Goal: Information Seeking & Learning: Learn about a topic

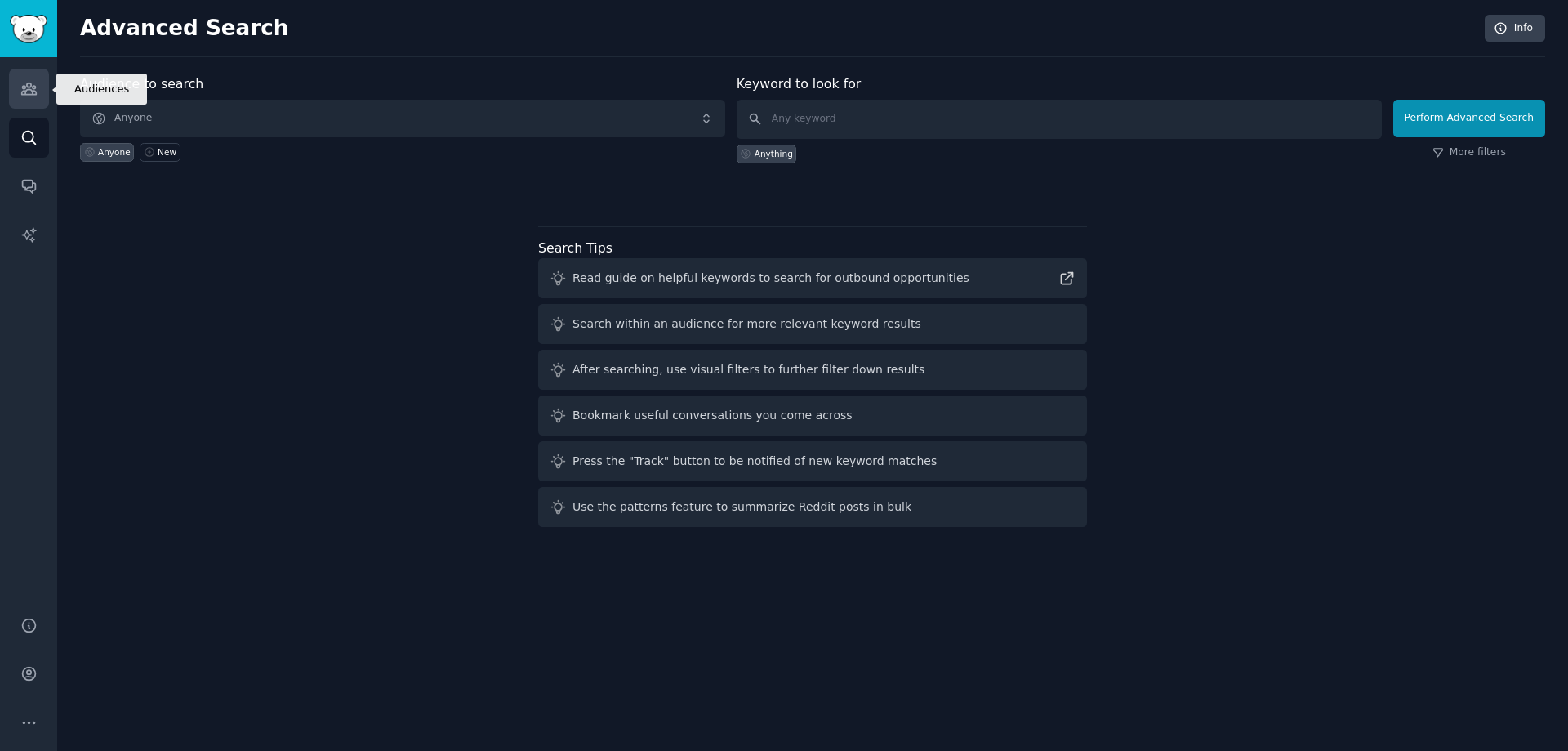
click at [31, 82] on icon "Sidebar" at bounding box center [29, 88] width 17 height 17
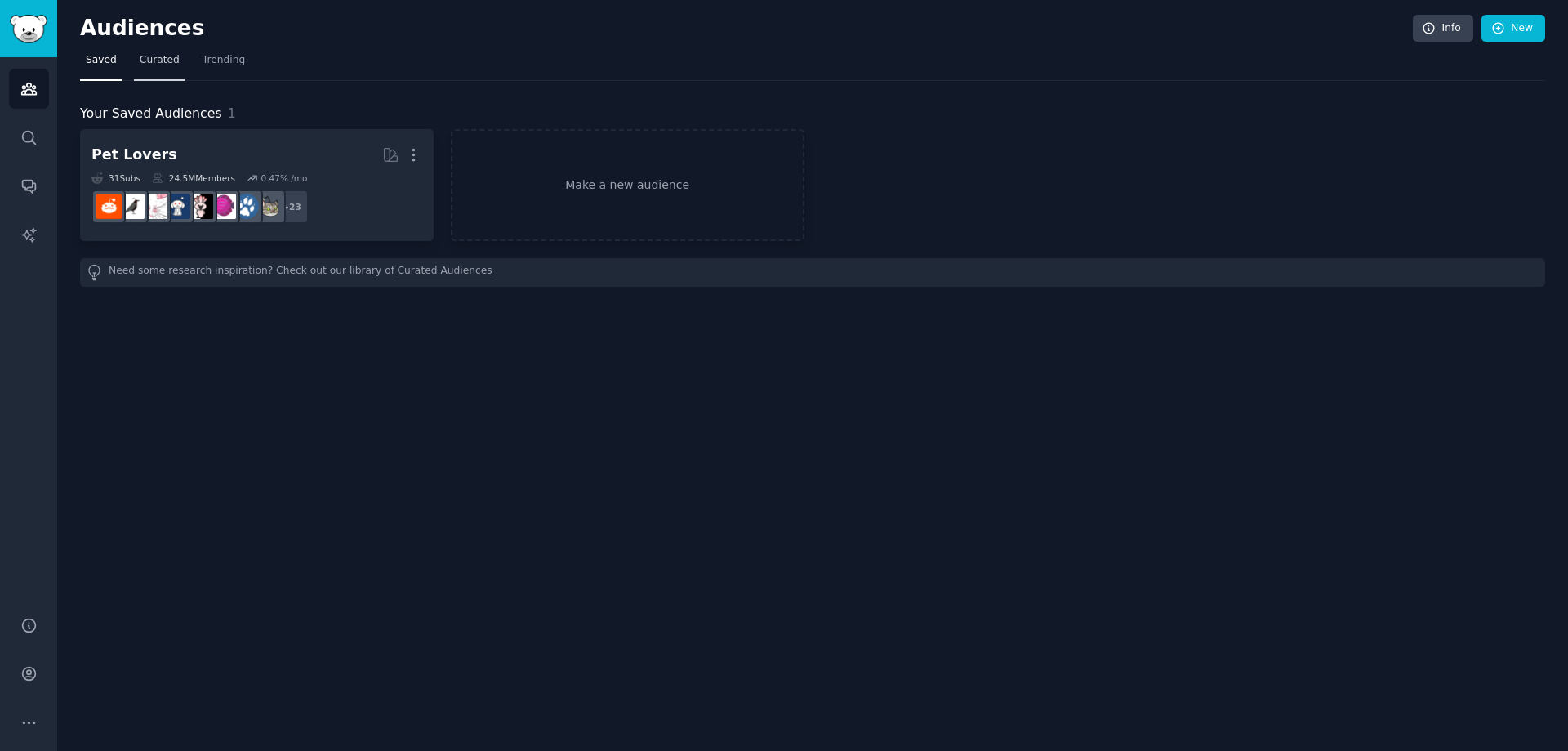
click at [168, 49] on link "Curated" at bounding box center [160, 64] width 51 height 34
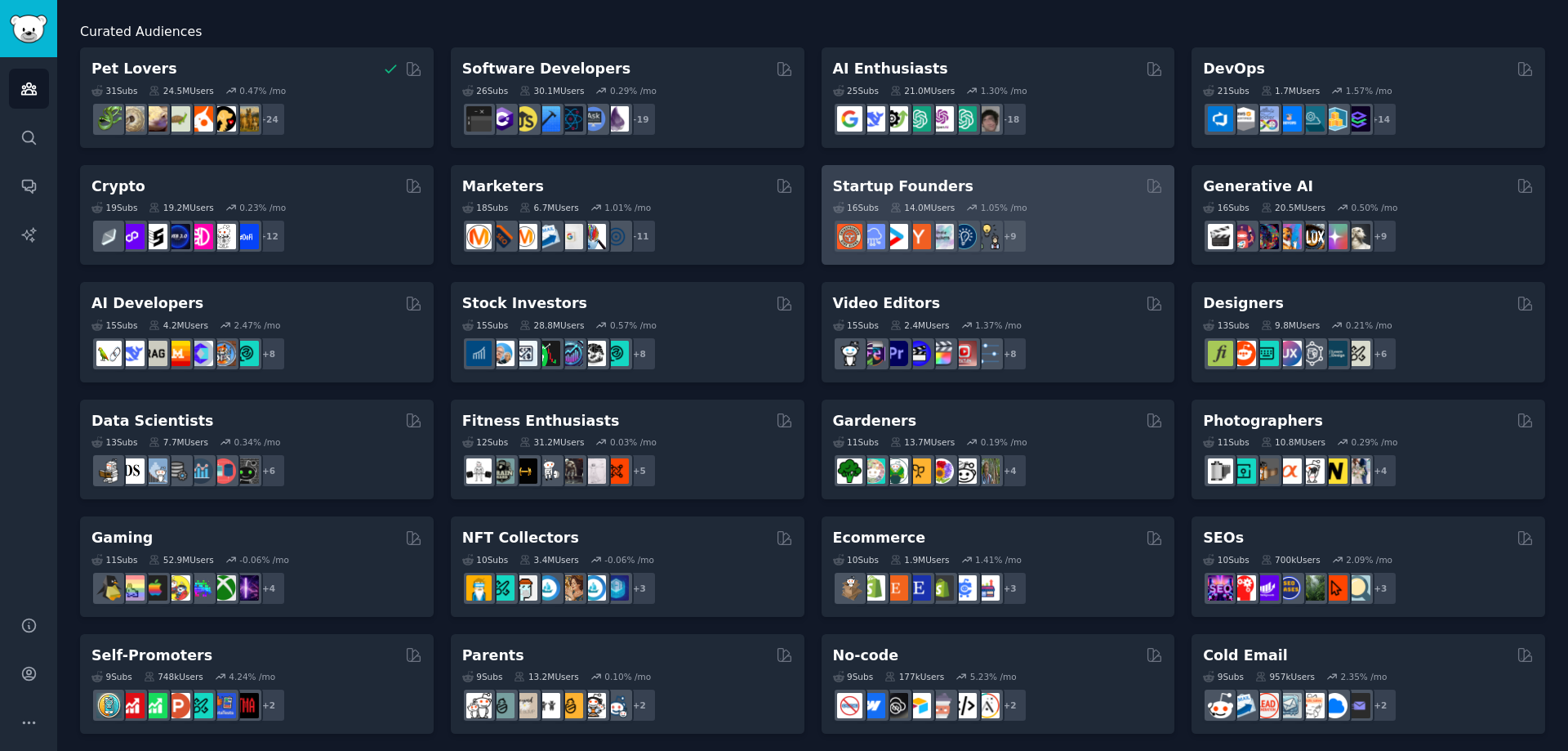
scroll to position [163, 0]
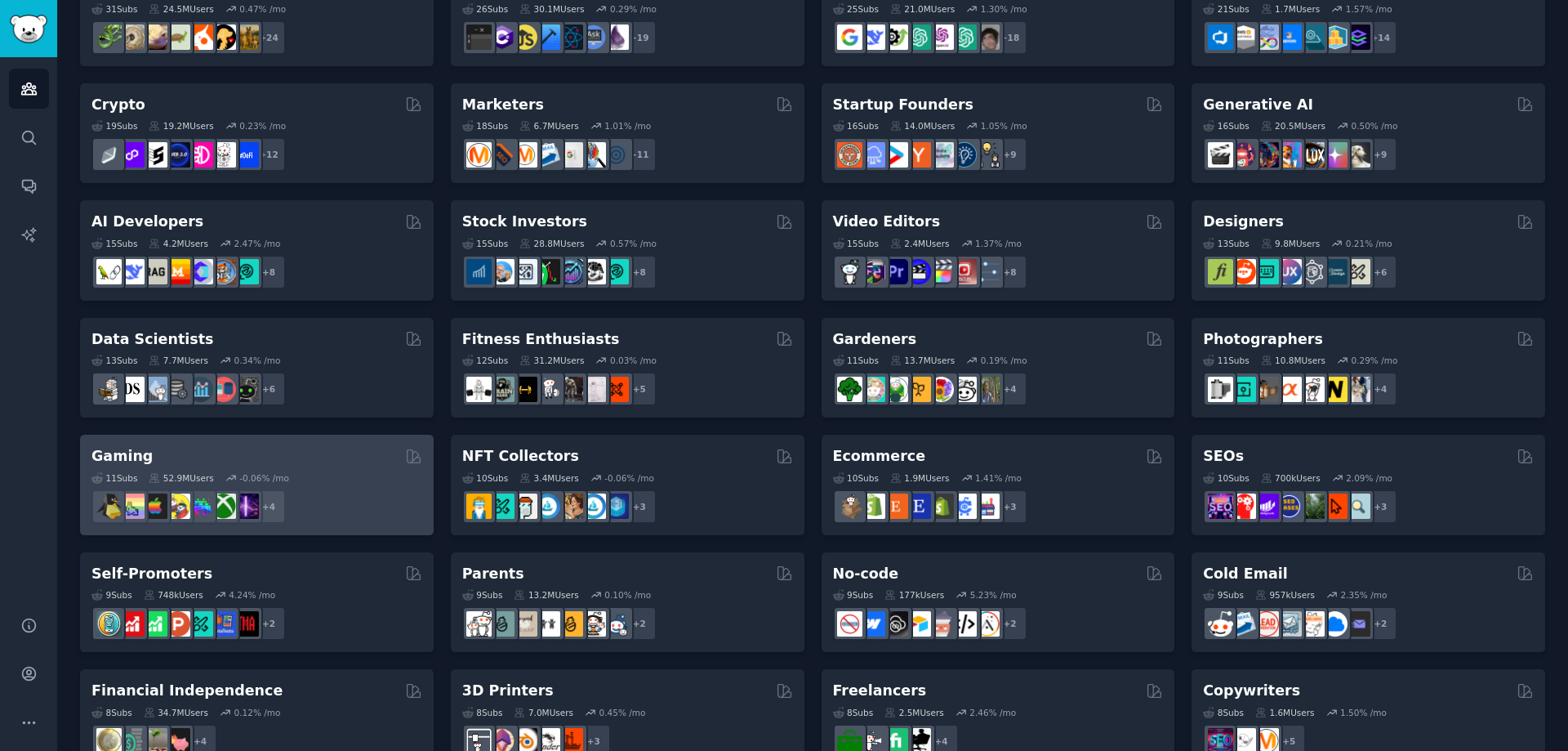
click at [313, 449] on div "Gaming" at bounding box center [257, 456] width 331 height 21
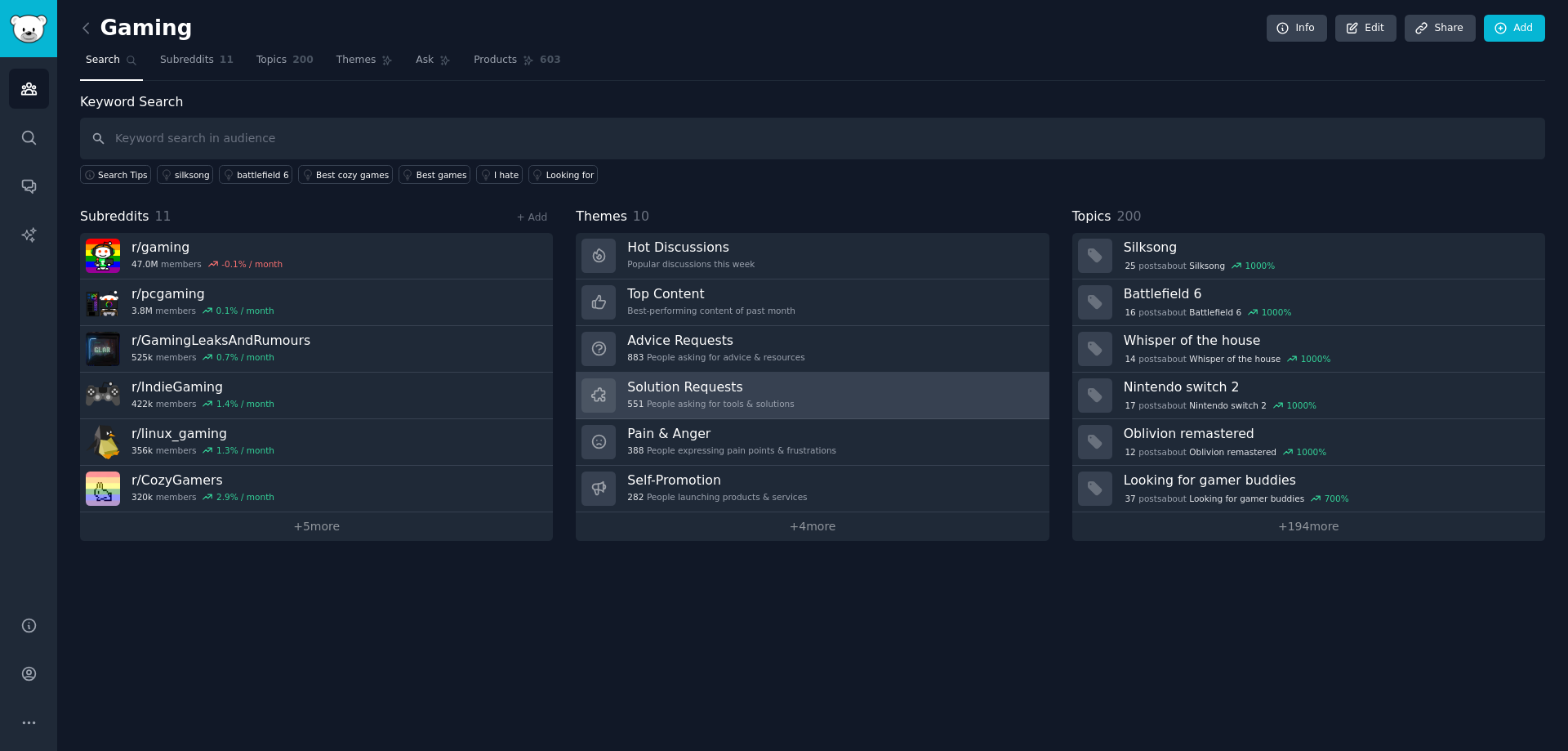
click at [870, 388] on link "Solution Requests 551 People asking for tools & solutions" at bounding box center [812, 395] width 473 height 46
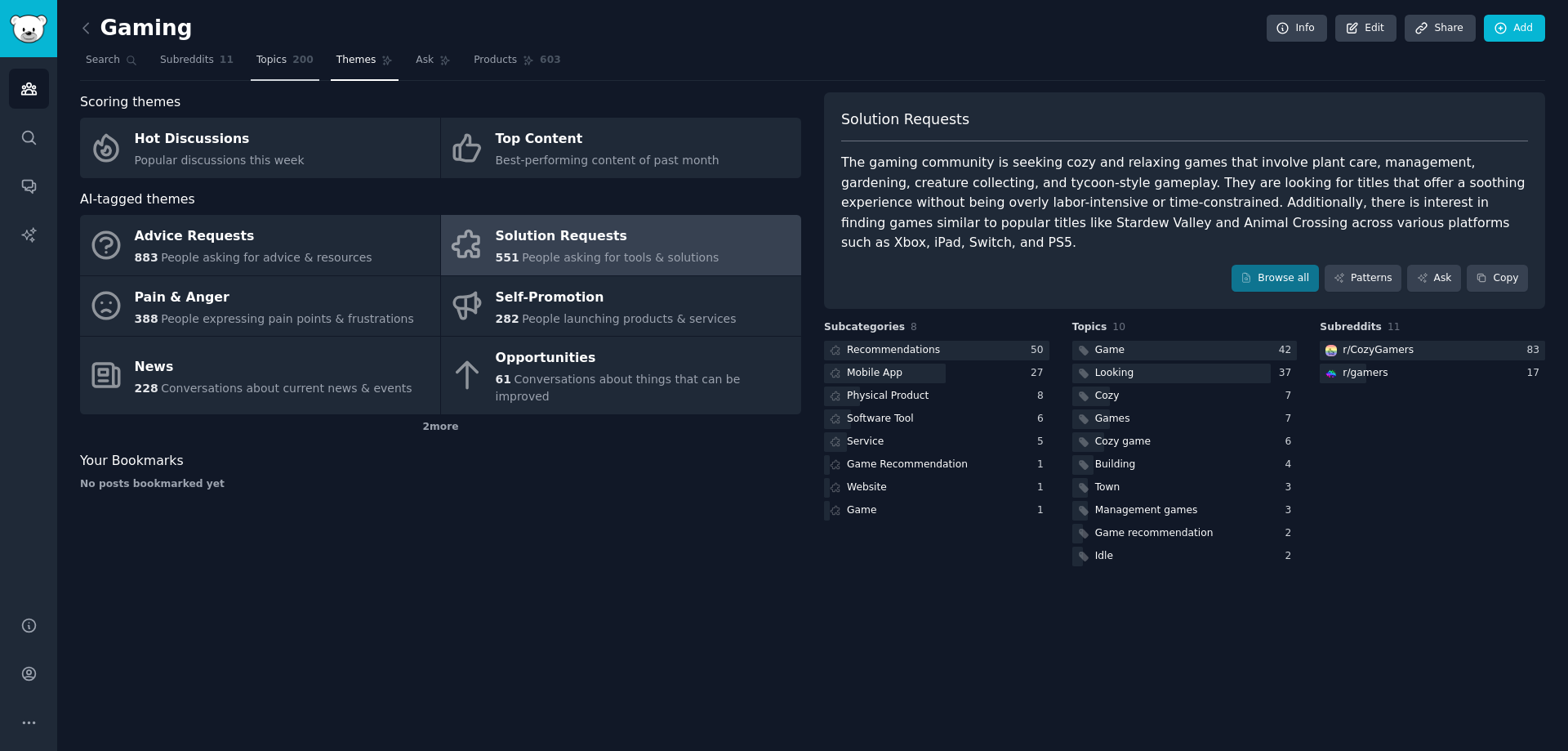
click at [292, 56] on span "200" at bounding box center [302, 60] width 21 height 15
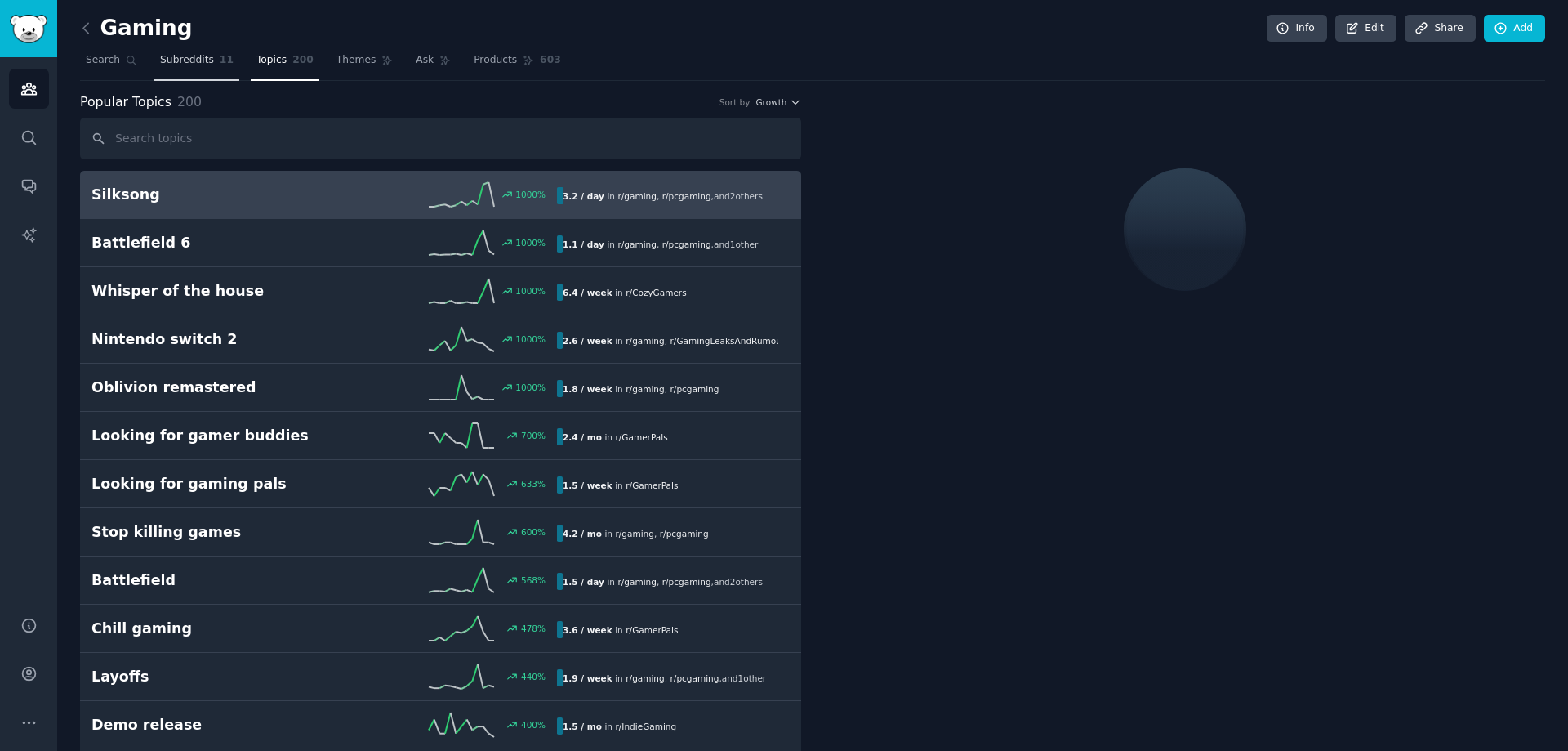
click at [183, 57] on span "Subreddits" at bounding box center [187, 60] width 54 height 15
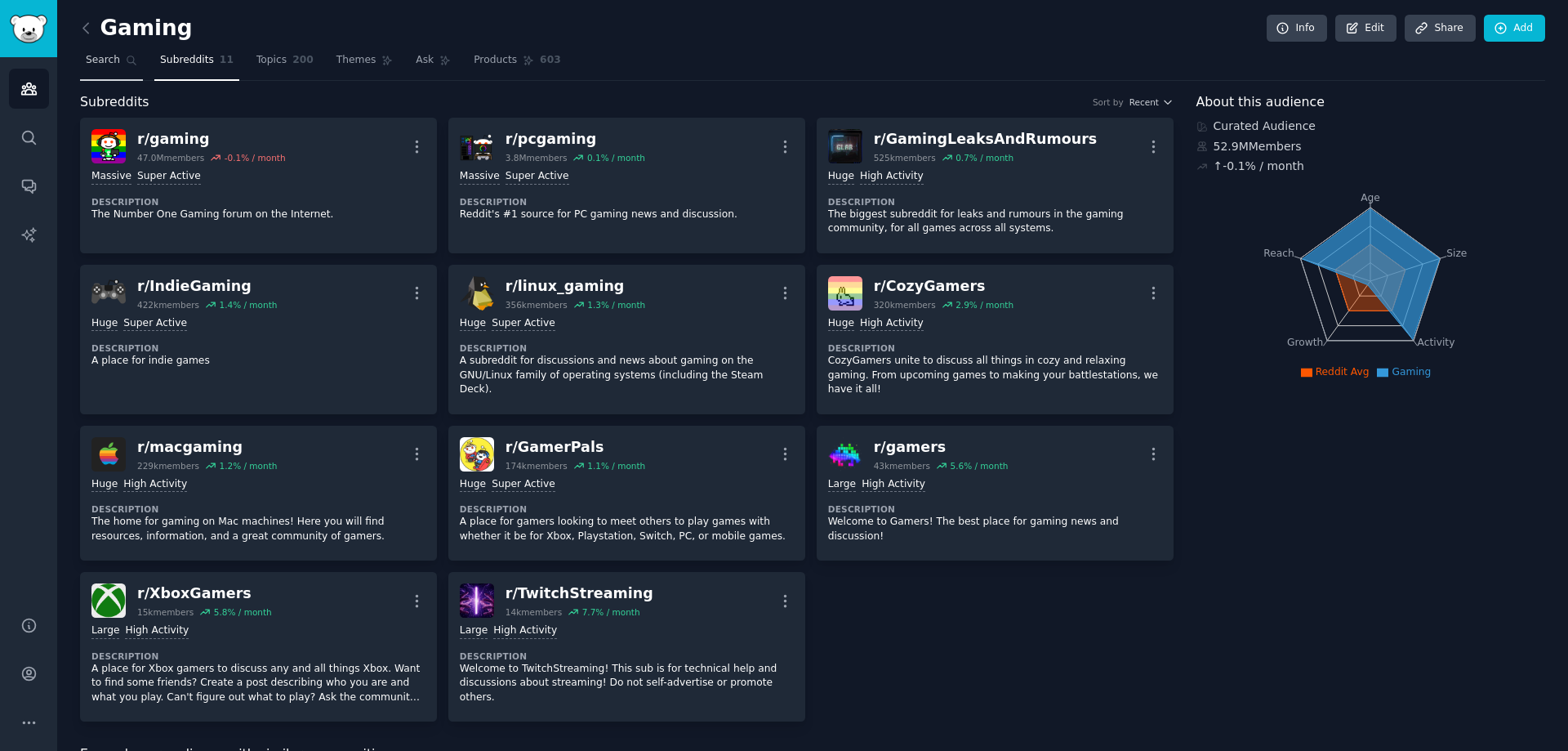
click at [108, 59] on span "Search" at bounding box center [103, 60] width 35 height 15
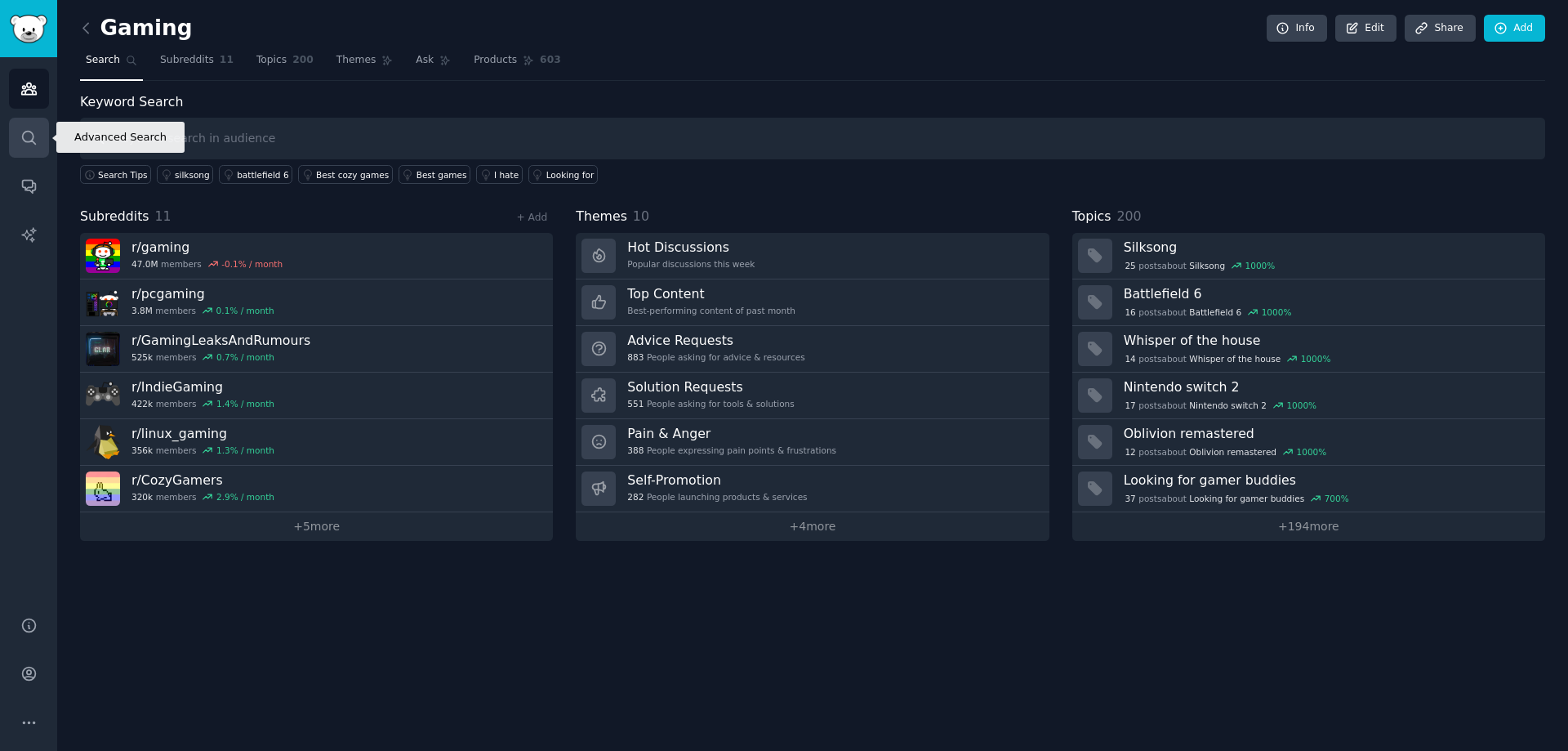
click at [28, 147] on link "Search" at bounding box center [29, 137] width 41 height 41
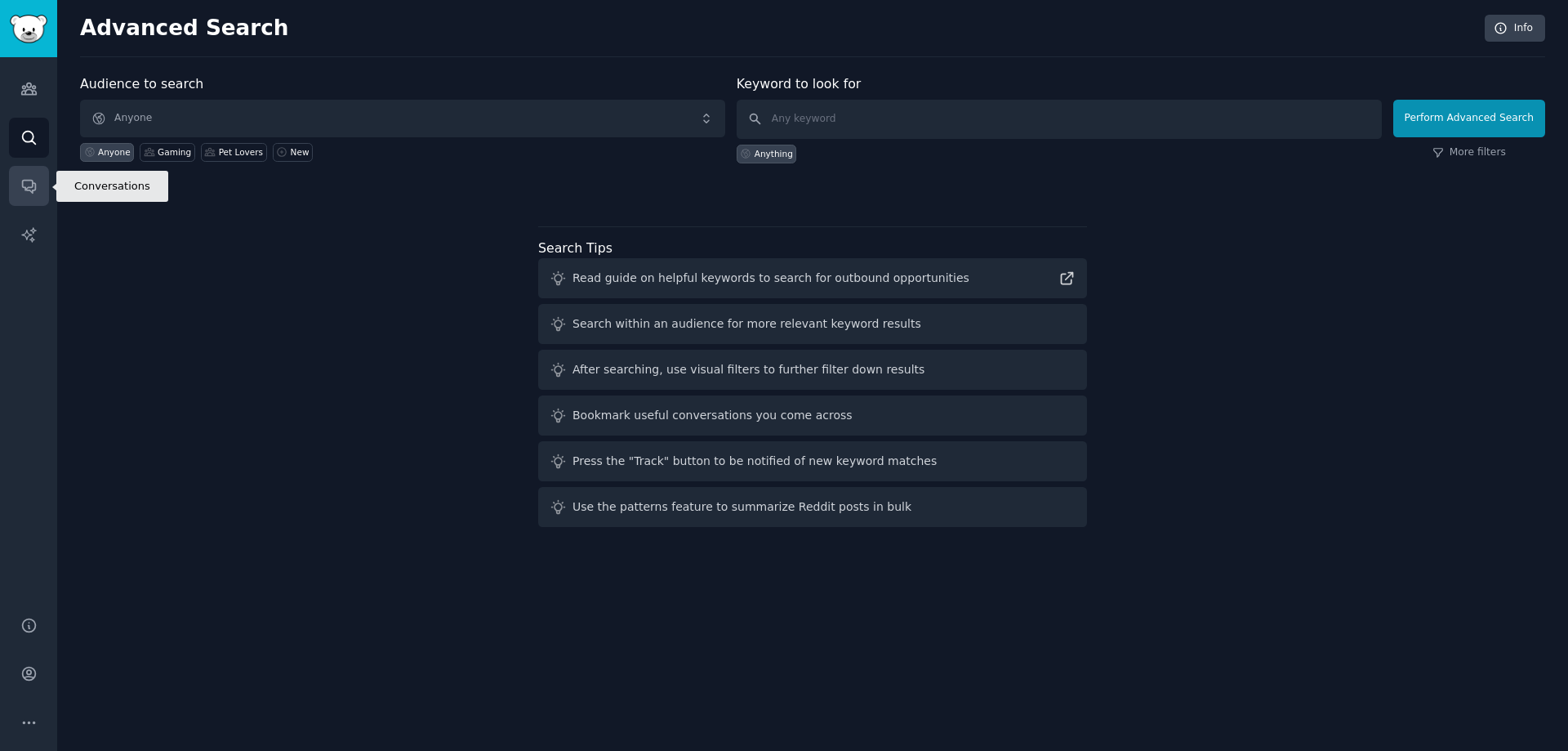
click at [25, 179] on icon "Sidebar" at bounding box center [29, 185] width 17 height 17
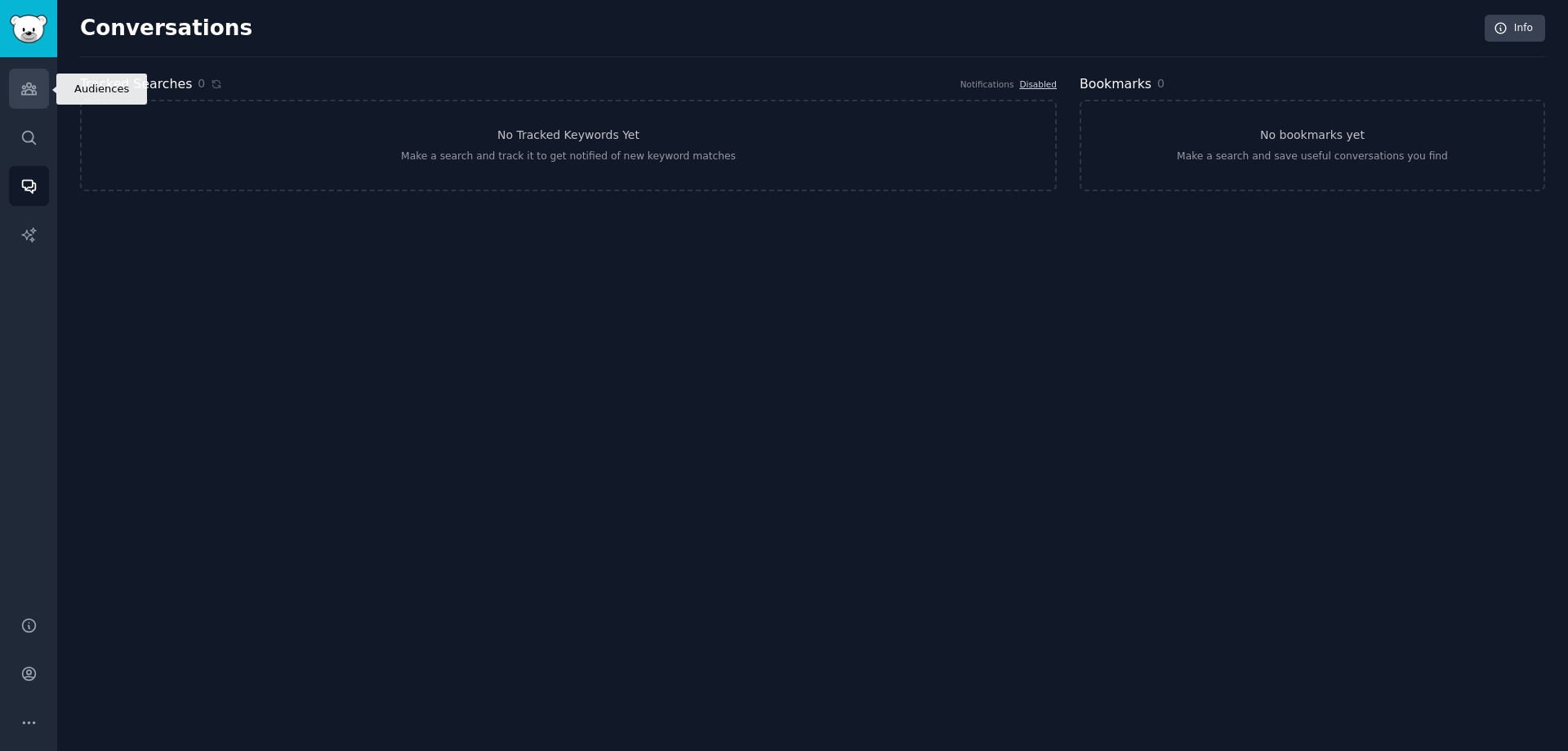
click at [40, 89] on link "Audiences" at bounding box center [29, 88] width 41 height 41
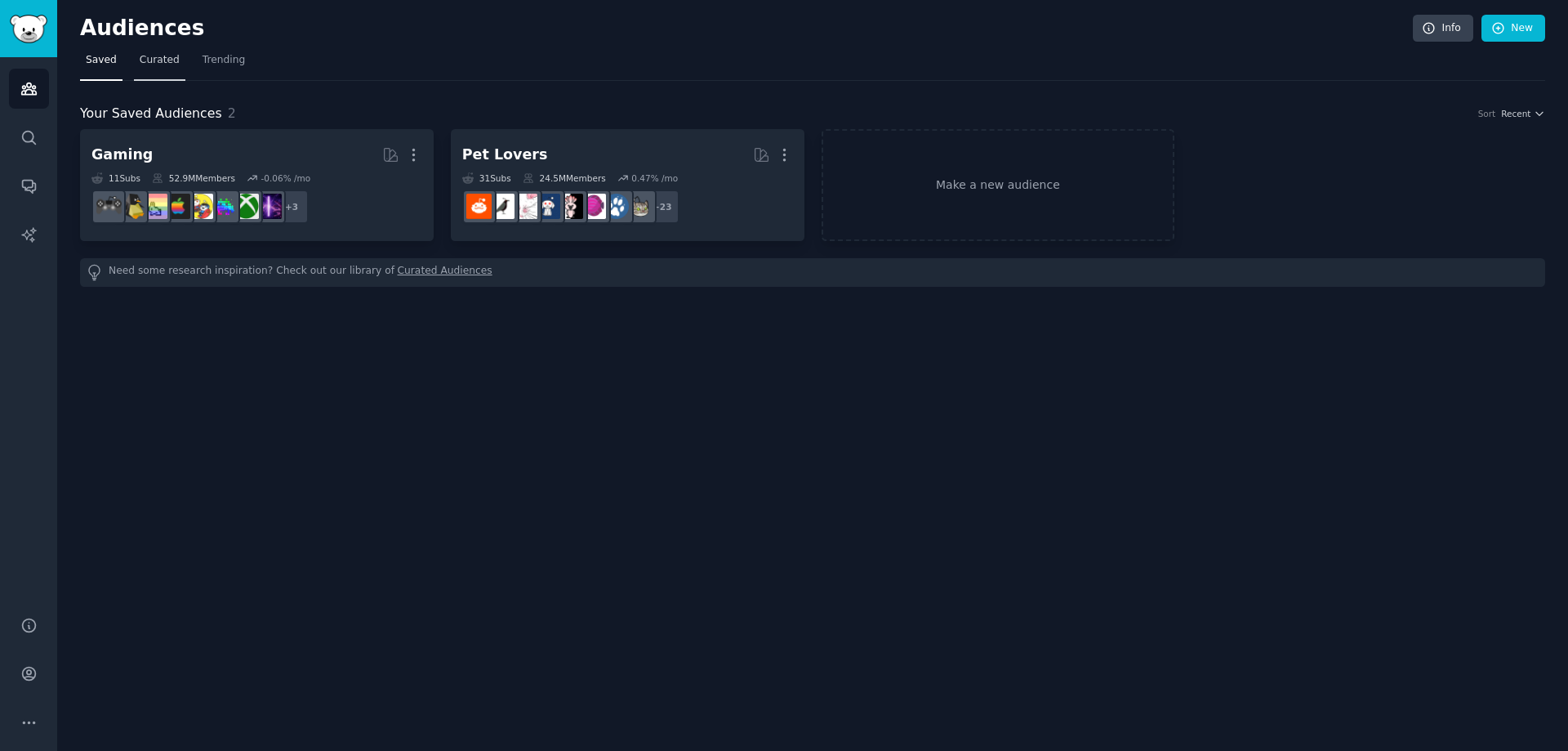
click at [151, 59] on span "Curated" at bounding box center [159, 60] width 41 height 15
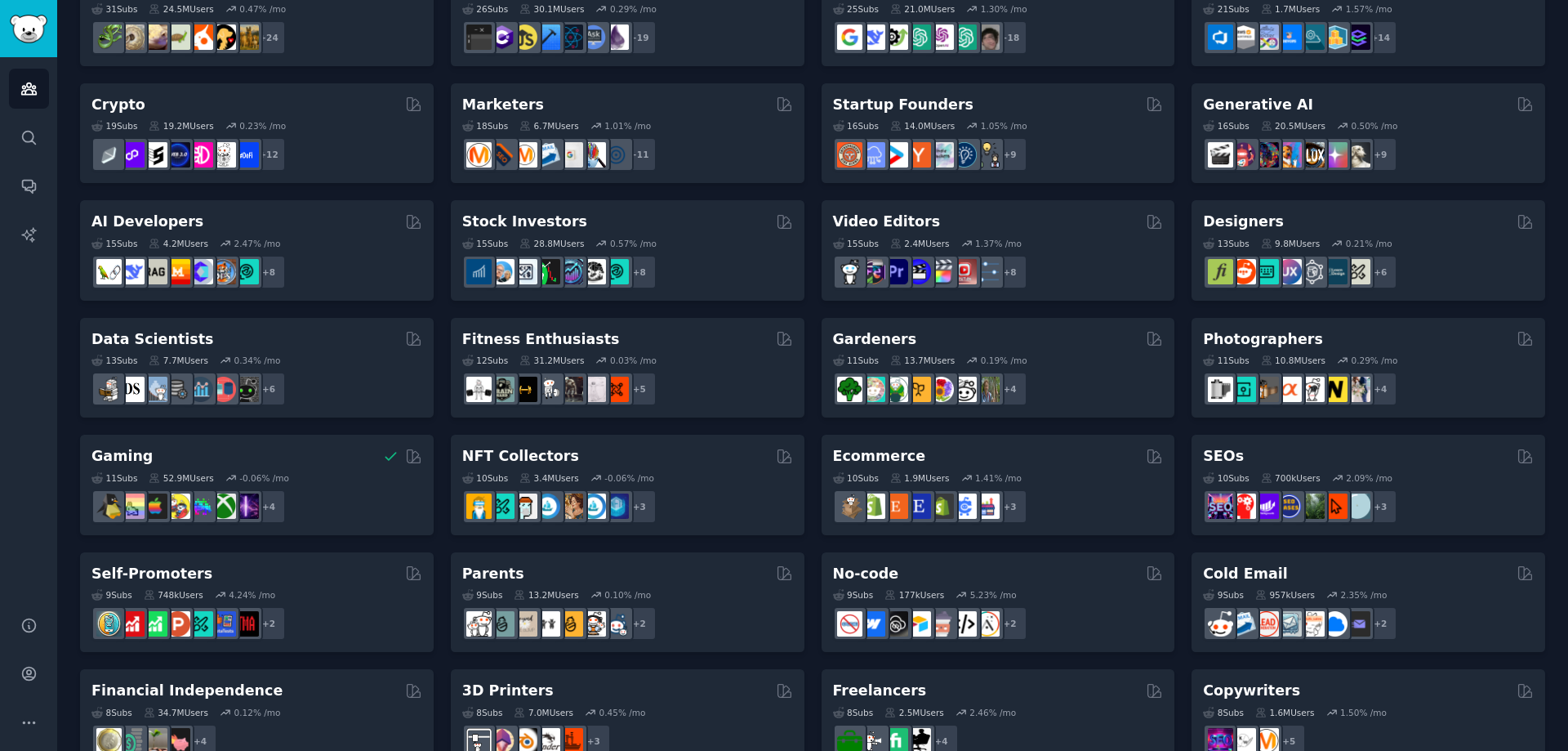
scroll to position [245, 0]
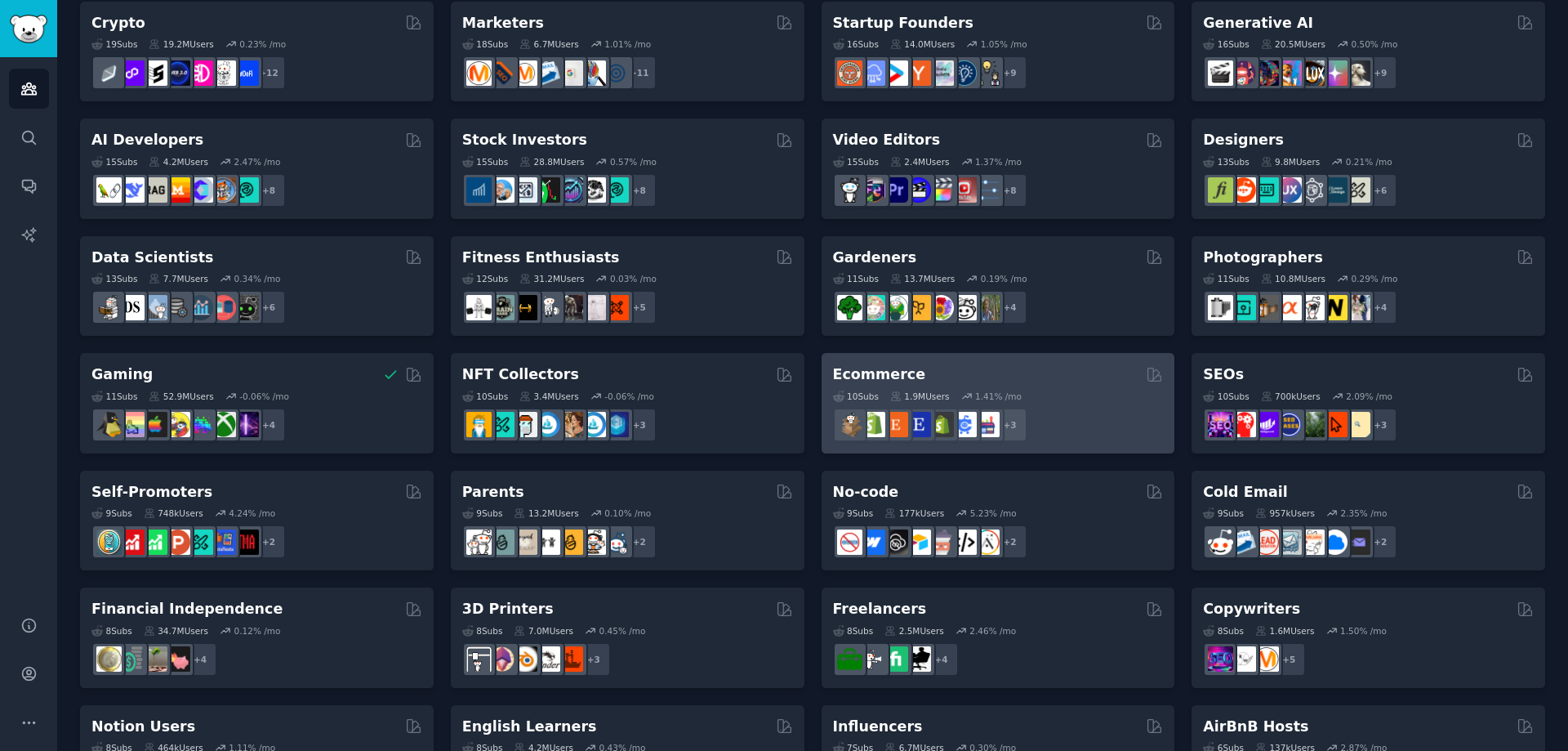
drag, startPoint x: 969, startPoint y: 373, endPoint x: 881, endPoint y: 379, distance: 88.2
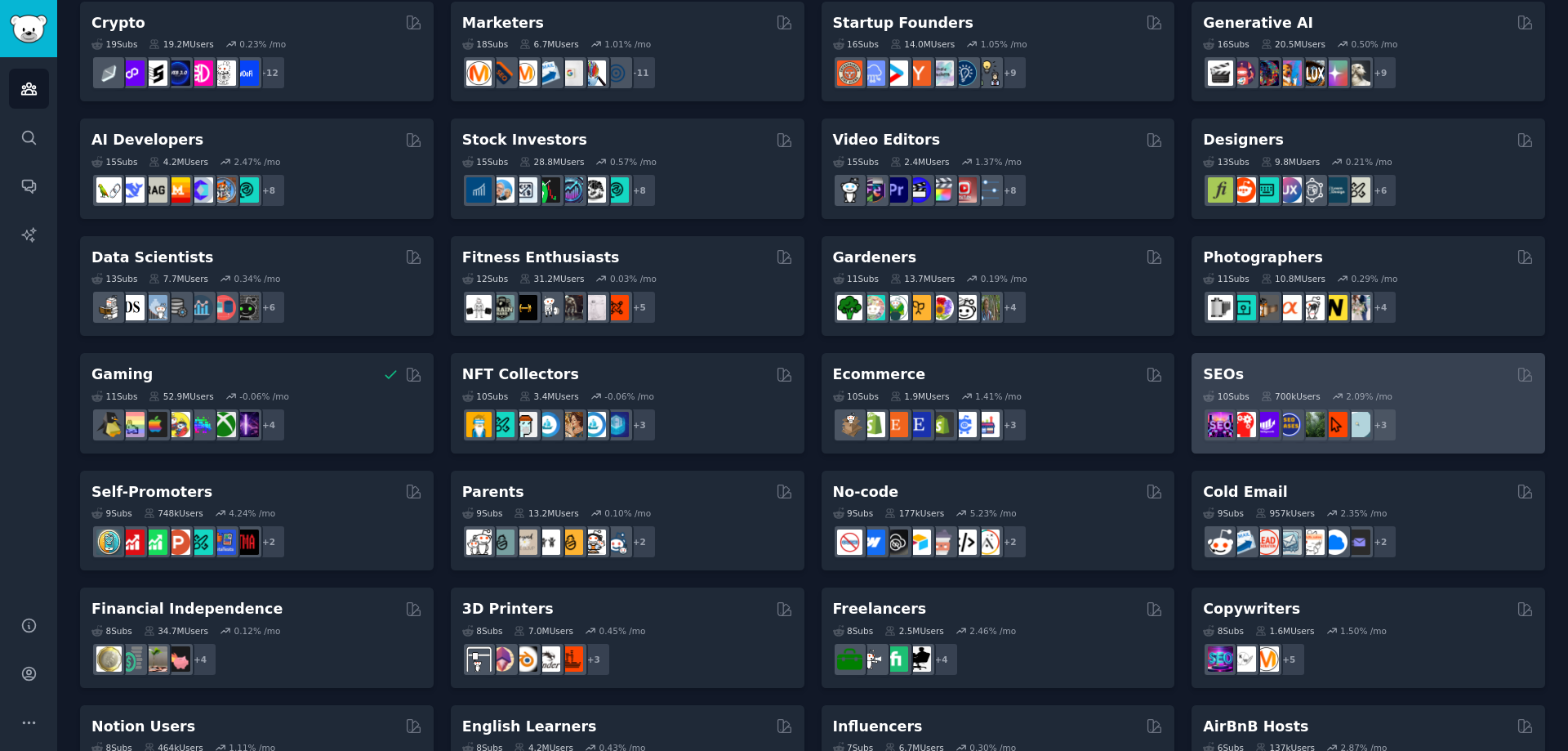
drag, startPoint x: 881, startPoint y: 379, endPoint x: 1214, endPoint y: 372, distance: 333.1
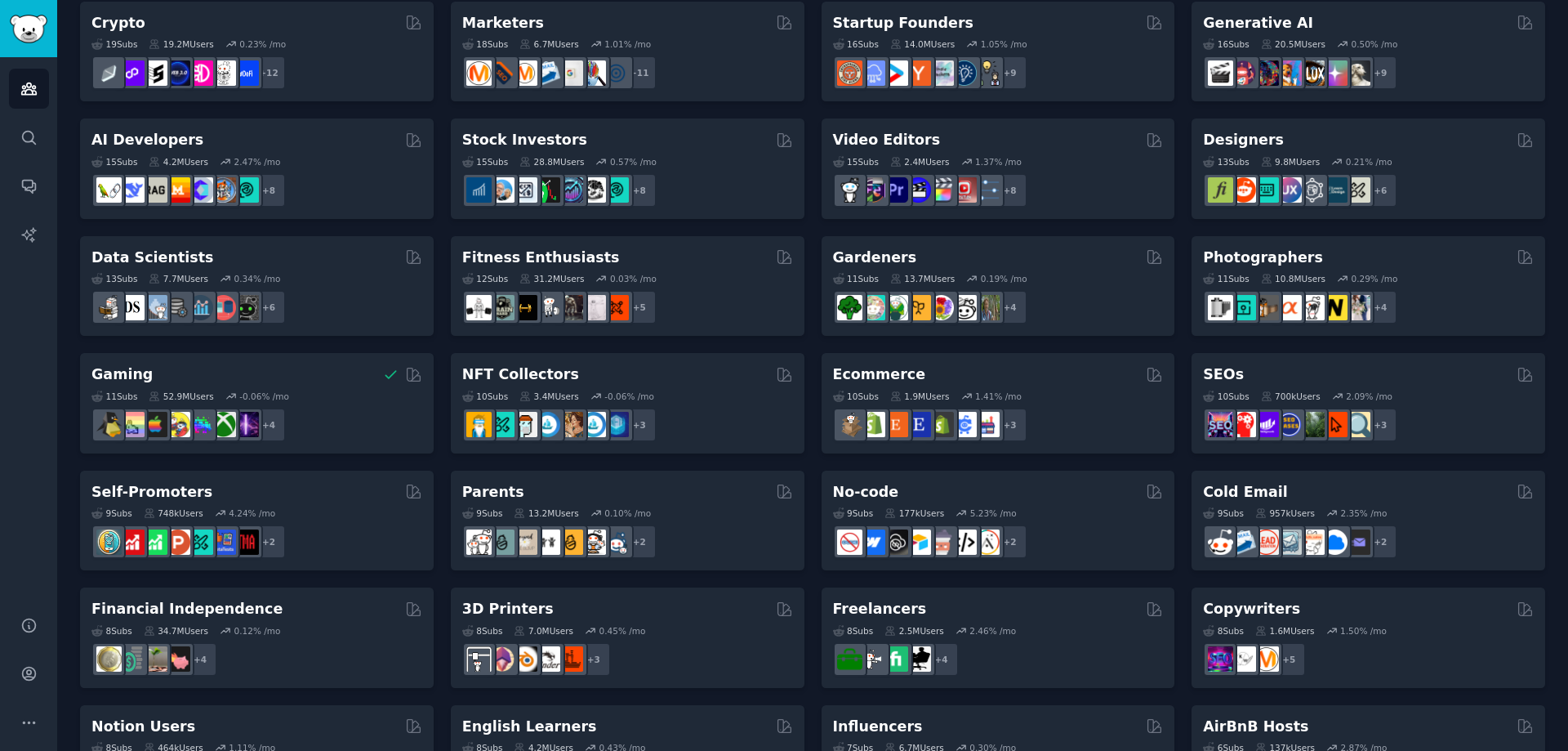
drag, startPoint x: 1214, startPoint y: 372, endPoint x: 1177, endPoint y: 342, distance: 47.6
click at [1177, 342] on div "Pet Lovers 31 Sub s 24.5M Users 0.47 % /mo + 24 Software Developers Curated by …" at bounding box center [812, 461] width 1465 height 1155
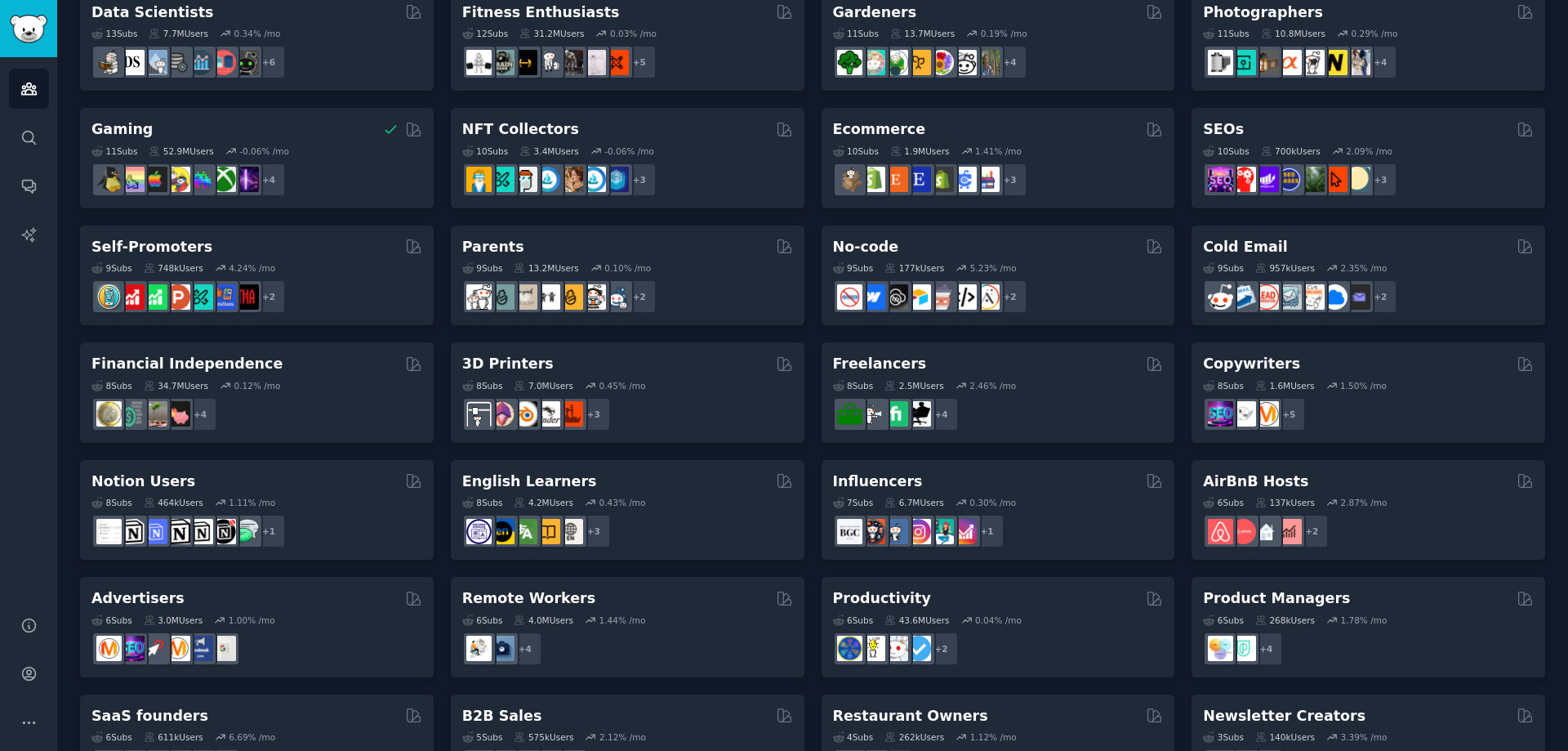
scroll to position [556, 0]
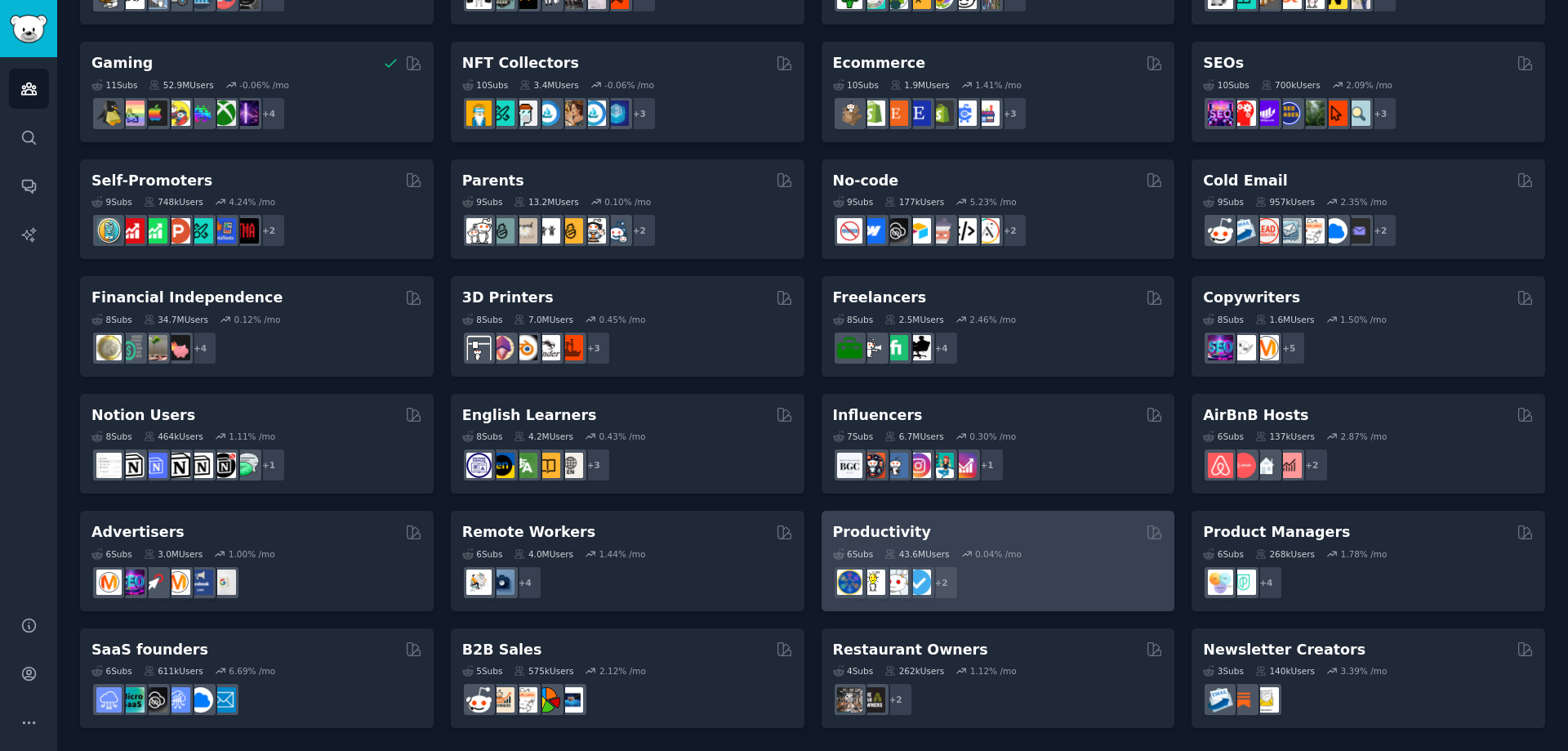
drag, startPoint x: 894, startPoint y: 535, endPoint x: 859, endPoint y: 531, distance: 35.2
click at [859, 531] on h2 "Productivity" at bounding box center [881, 532] width 98 height 21
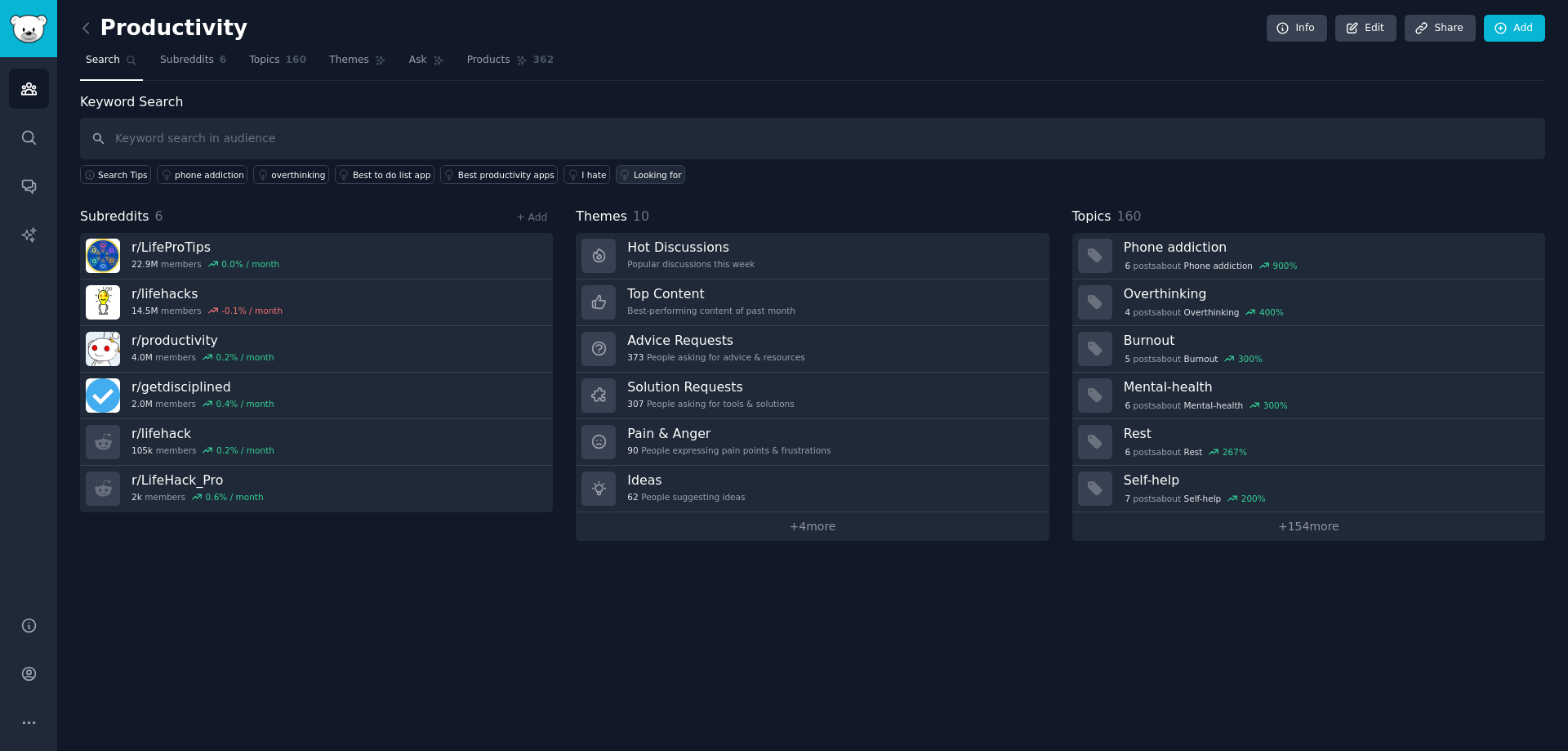
click at [634, 179] on div "Looking for" at bounding box center [658, 175] width 48 height 12
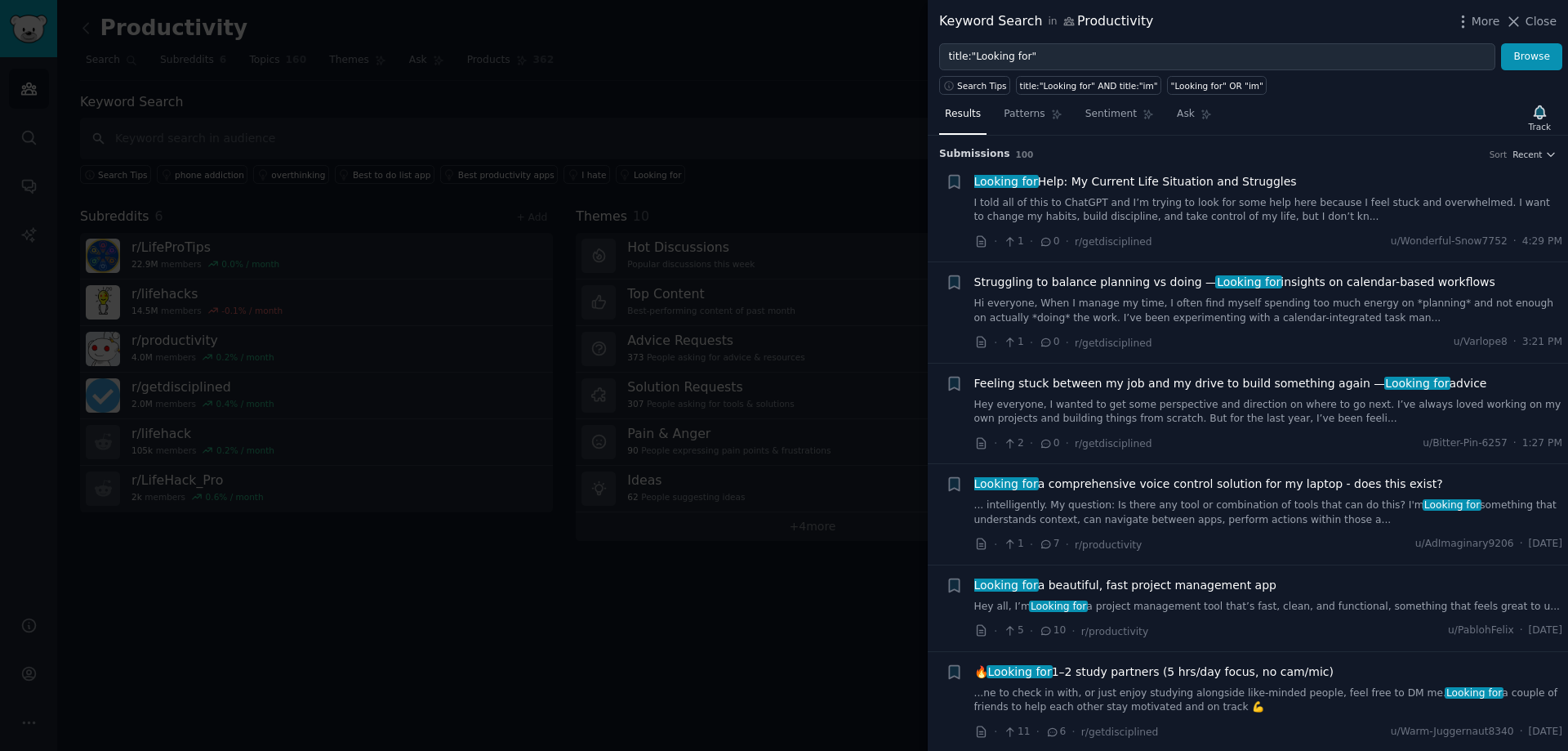
scroll to position [82, 0]
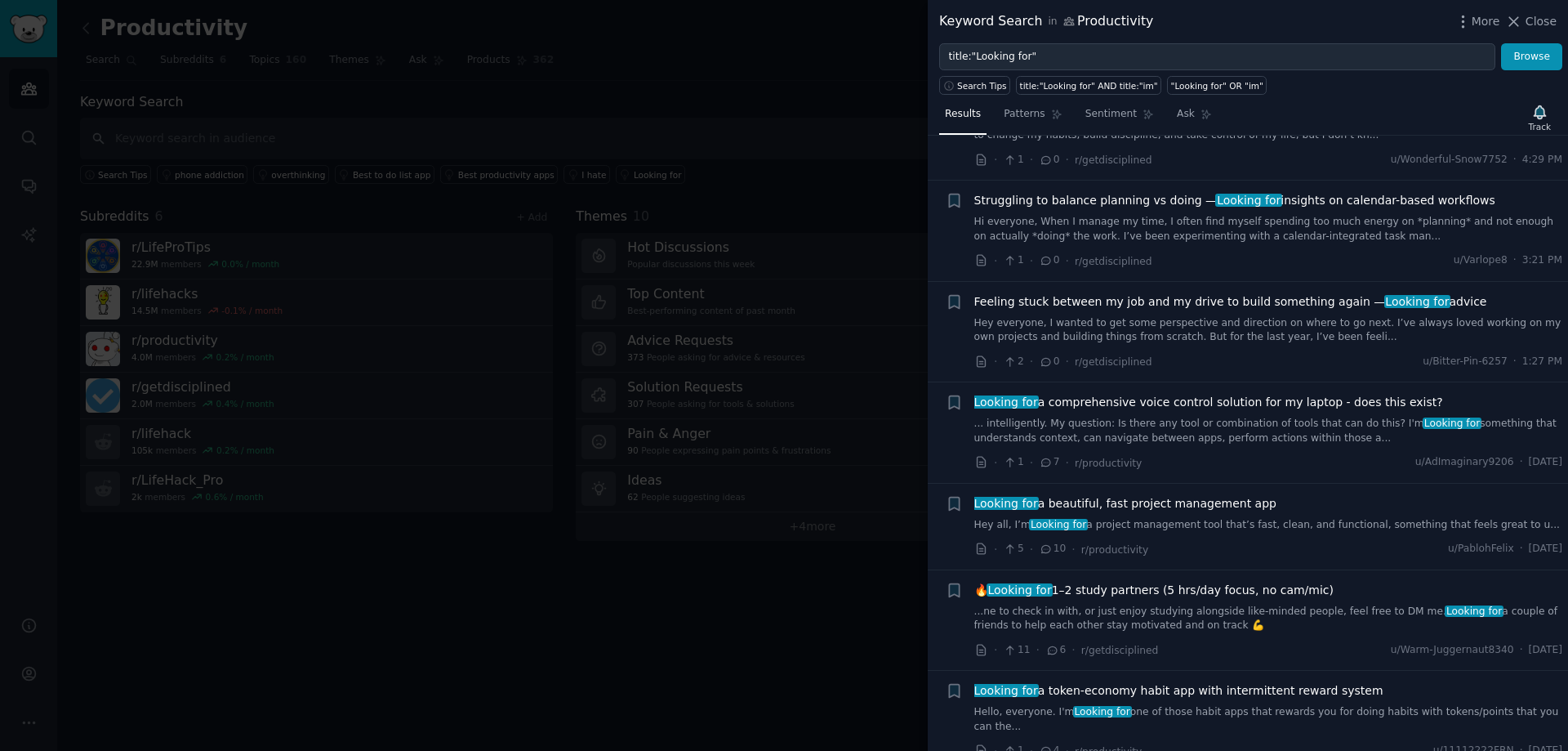
drag, startPoint x: 959, startPoint y: 527, endPoint x: 1507, endPoint y: 519, distance: 548.1
click at [1507, 519] on div "+ Looking for a beautiful, fast project management app Hey all, I’m Looking for…" at bounding box center [1254, 527] width 618 height 63
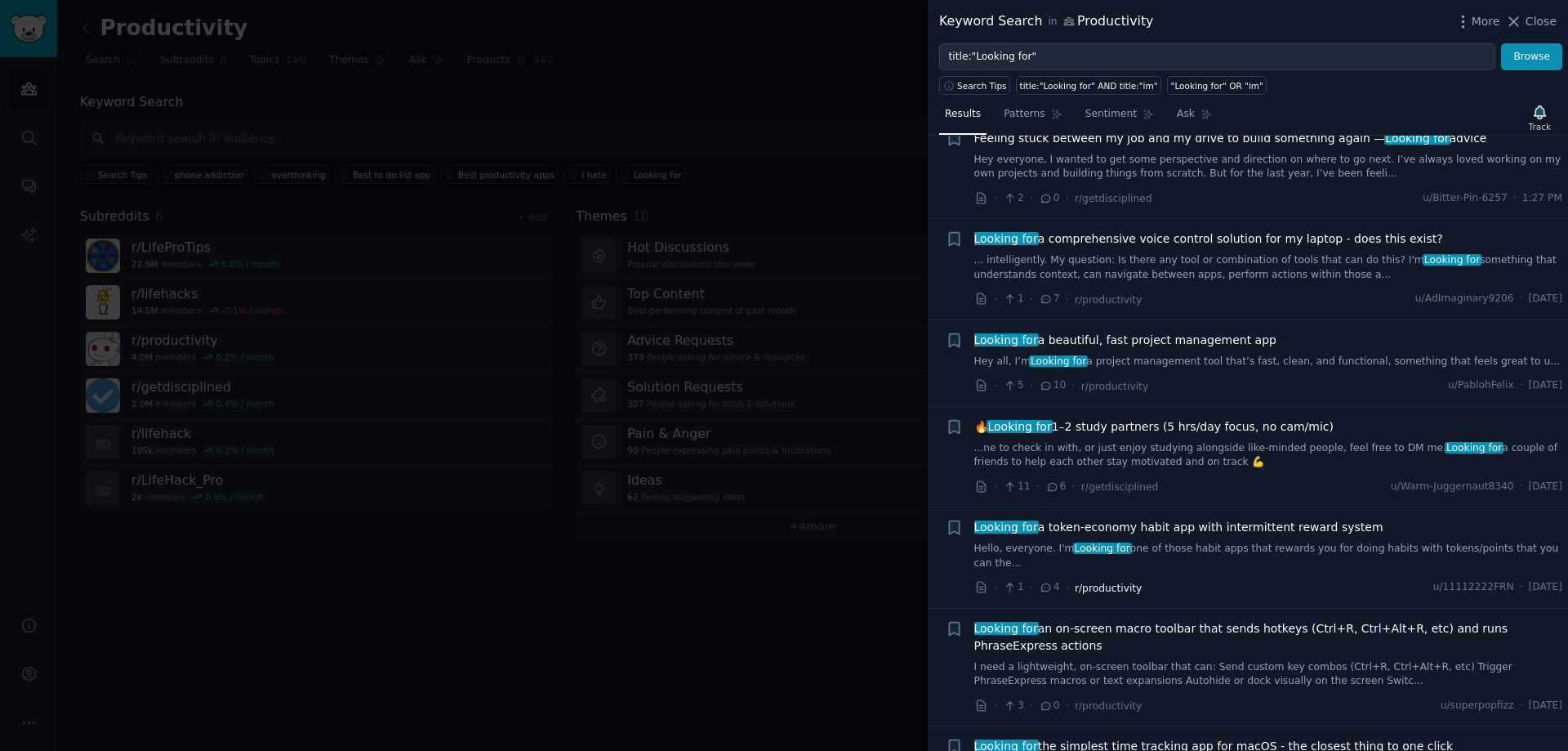
scroll to position [408, 0]
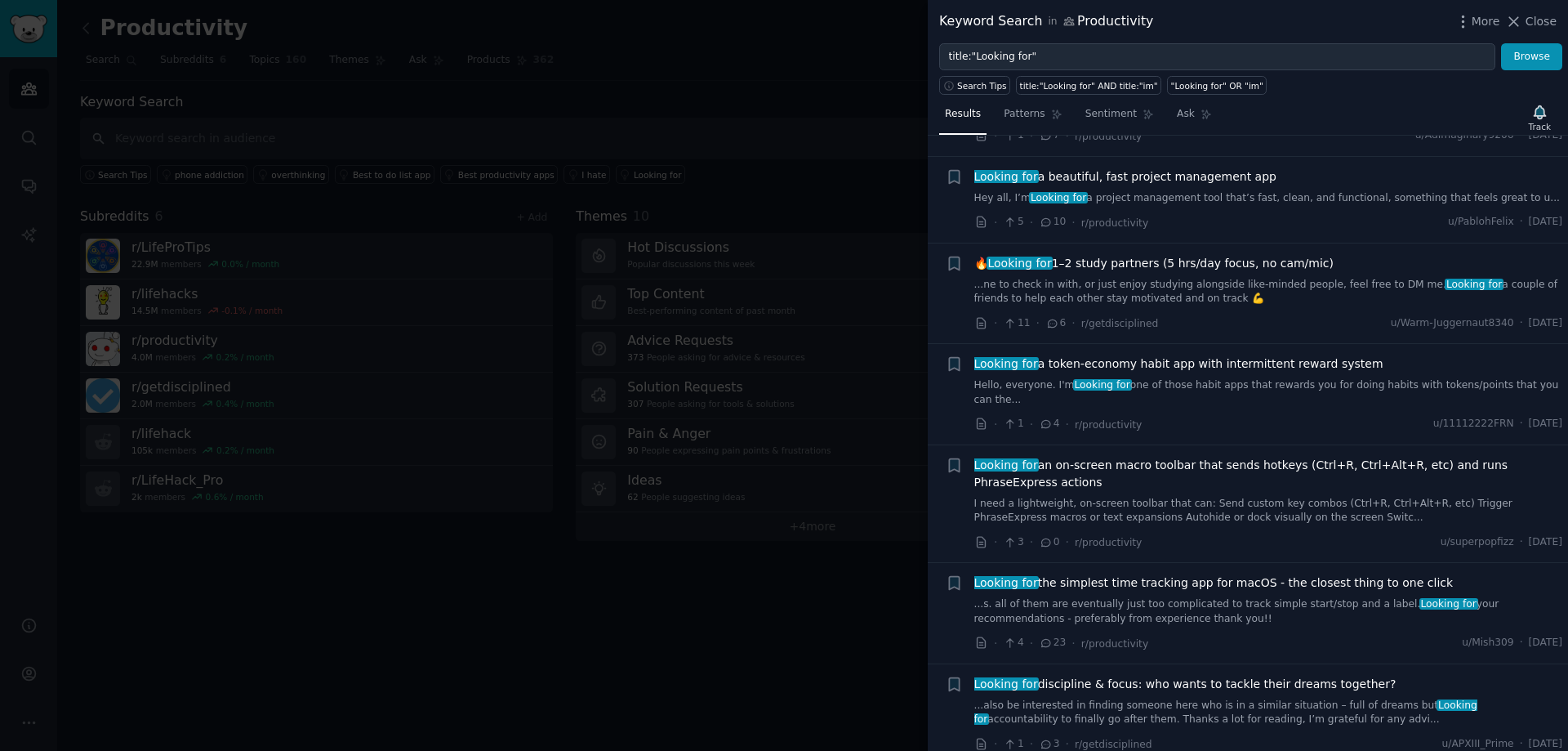
click at [955, 498] on div "Reddit text submission +" at bounding box center [953, 504] width 17 height 95
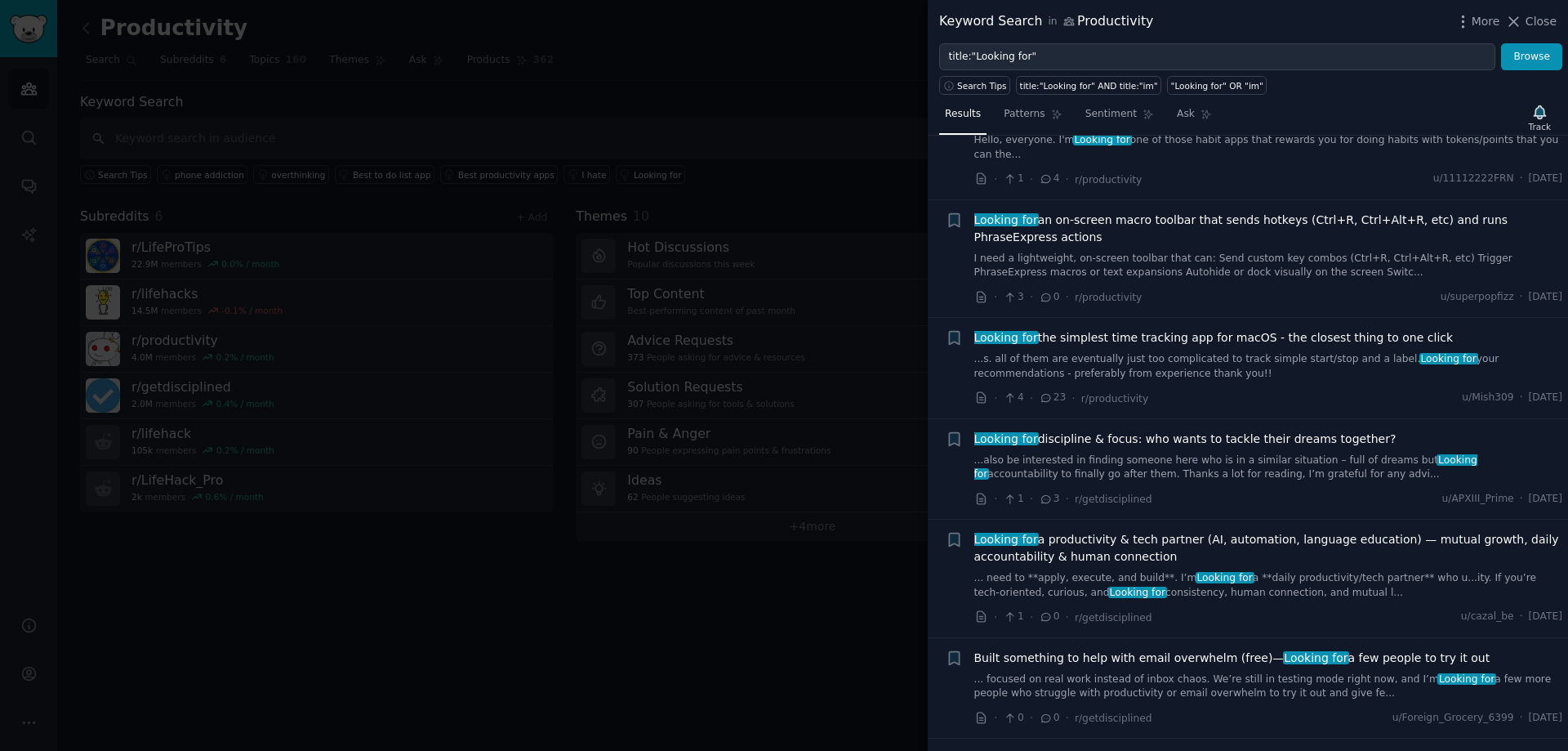
scroll to position [817, 0]
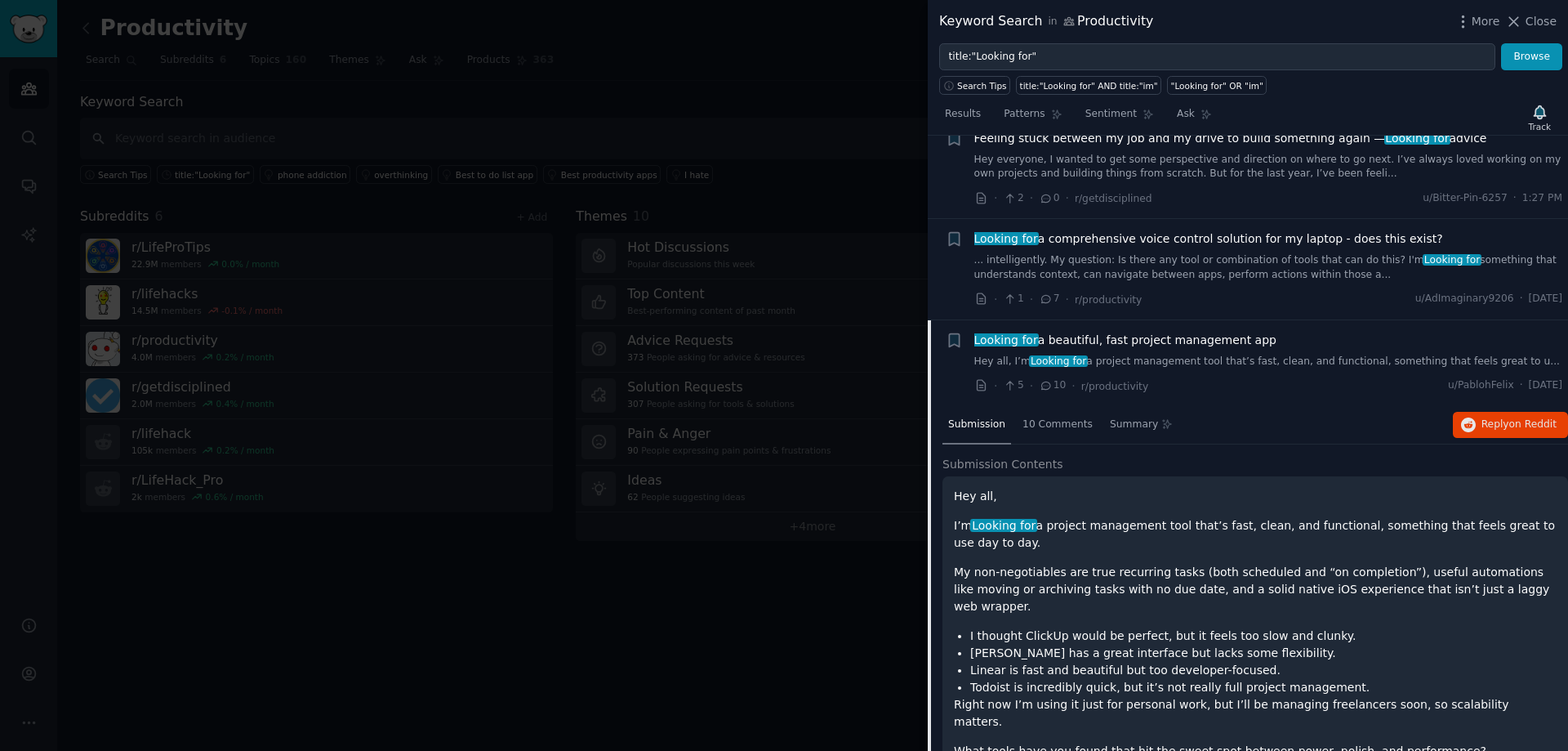
scroll to position [572, 0]
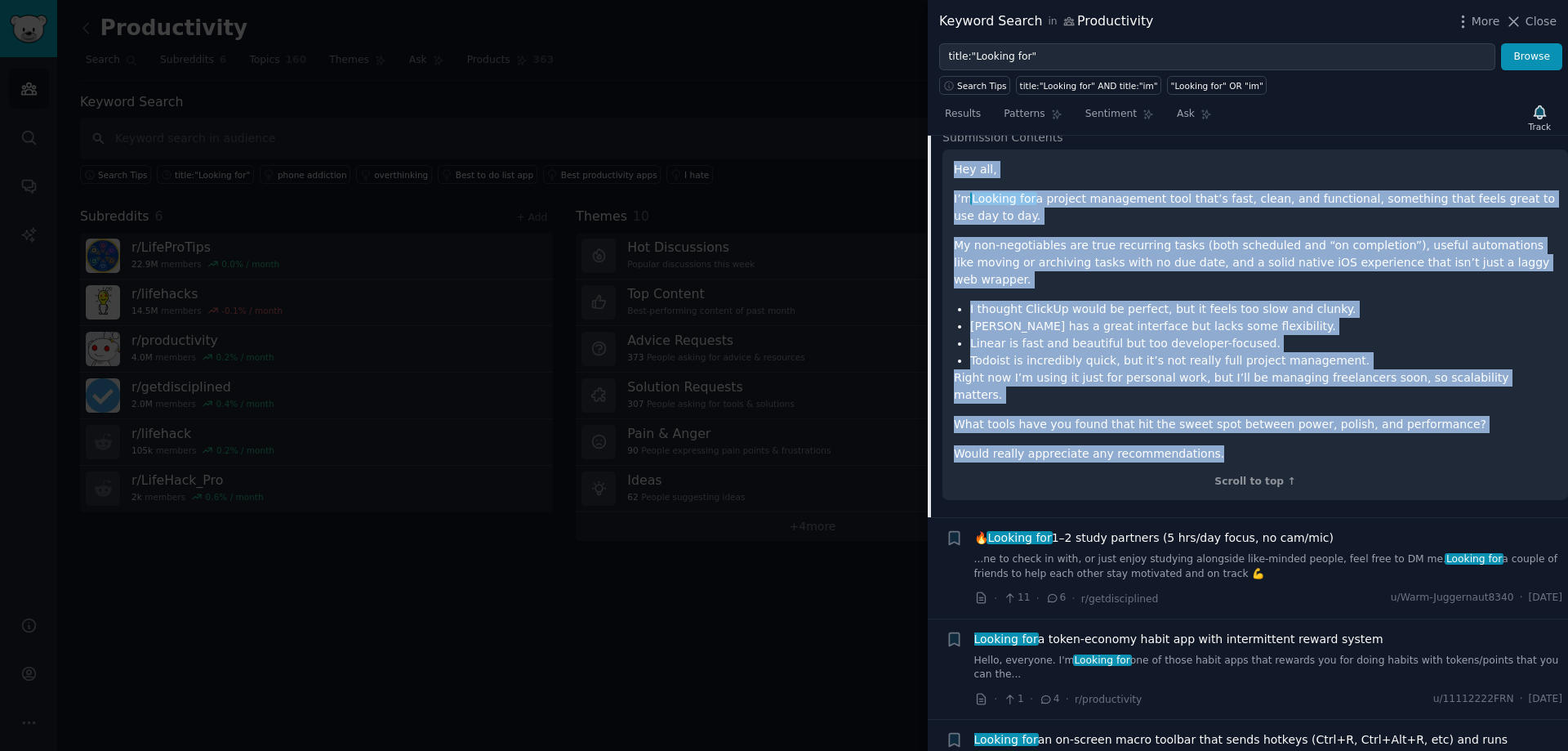
drag, startPoint x: 1204, startPoint y: 426, endPoint x: 953, endPoint y: 172, distance: 357.1
click at [953, 172] on div "Hey all, I’m Looking for a project management tool that’s fast, clean, and func…" at bounding box center [1255, 325] width 625 height 352
click at [1045, 227] on div "Hey all, I’m Looking for a project management tool that’s fast, clean, and func…" at bounding box center [1256, 311] width 603 height 301
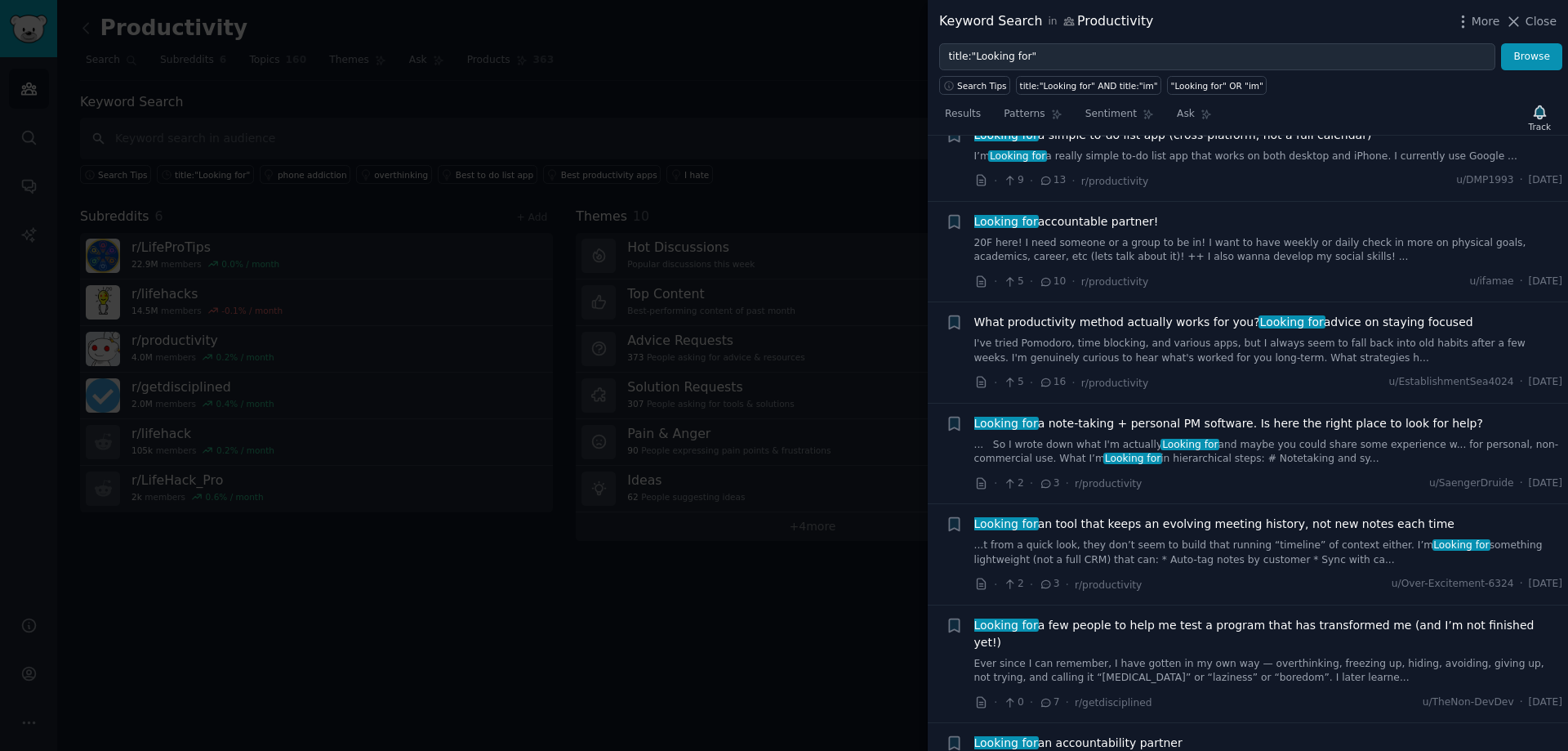
scroll to position [1797, 0]
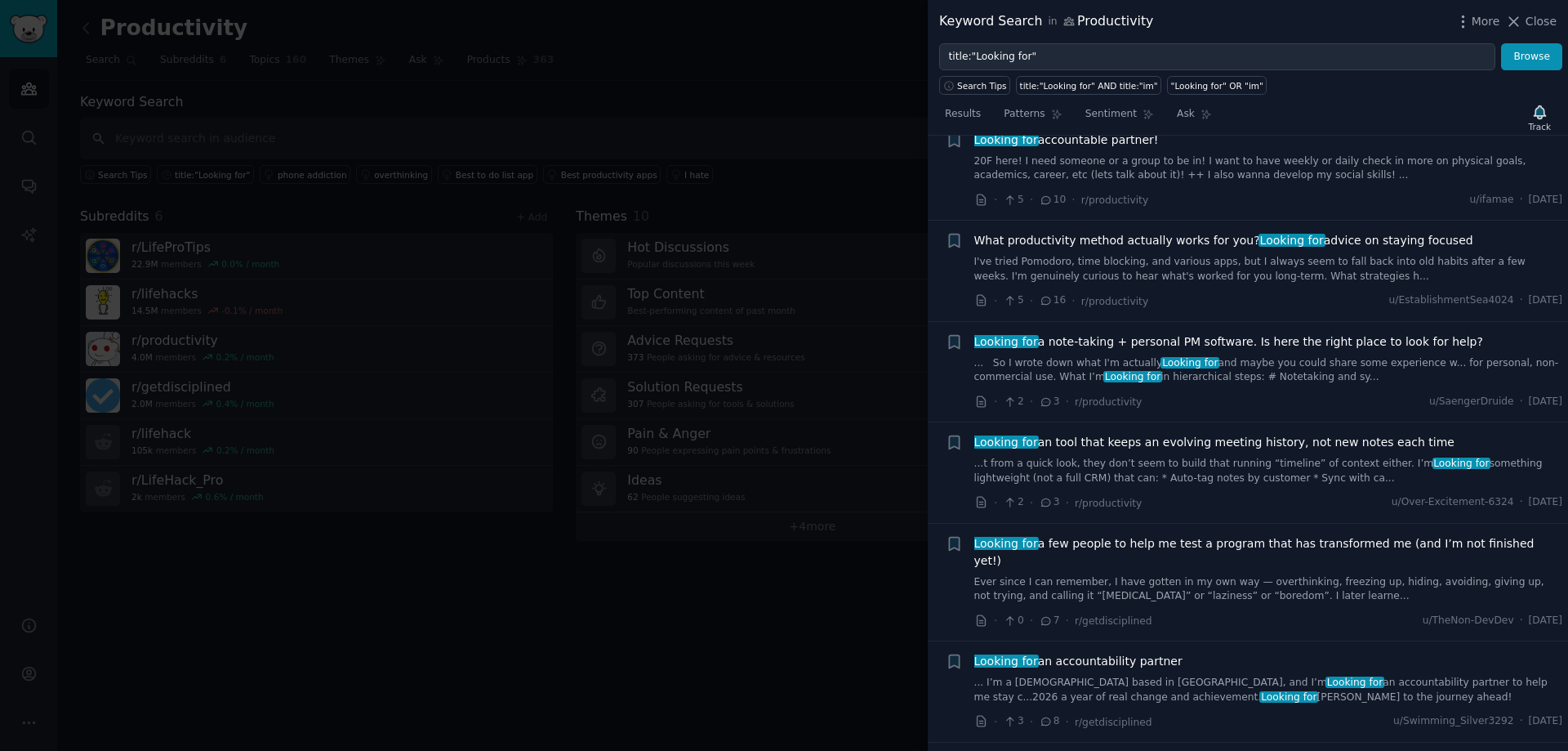
drag, startPoint x: 1186, startPoint y: 593, endPoint x: 967, endPoint y: 595, distance: 219.0
click at [967, 653] on div "+ Looking for an accountability partner ... I’m a [DEMOGRAPHIC_DATA] based in […" at bounding box center [1254, 692] width 618 height 78
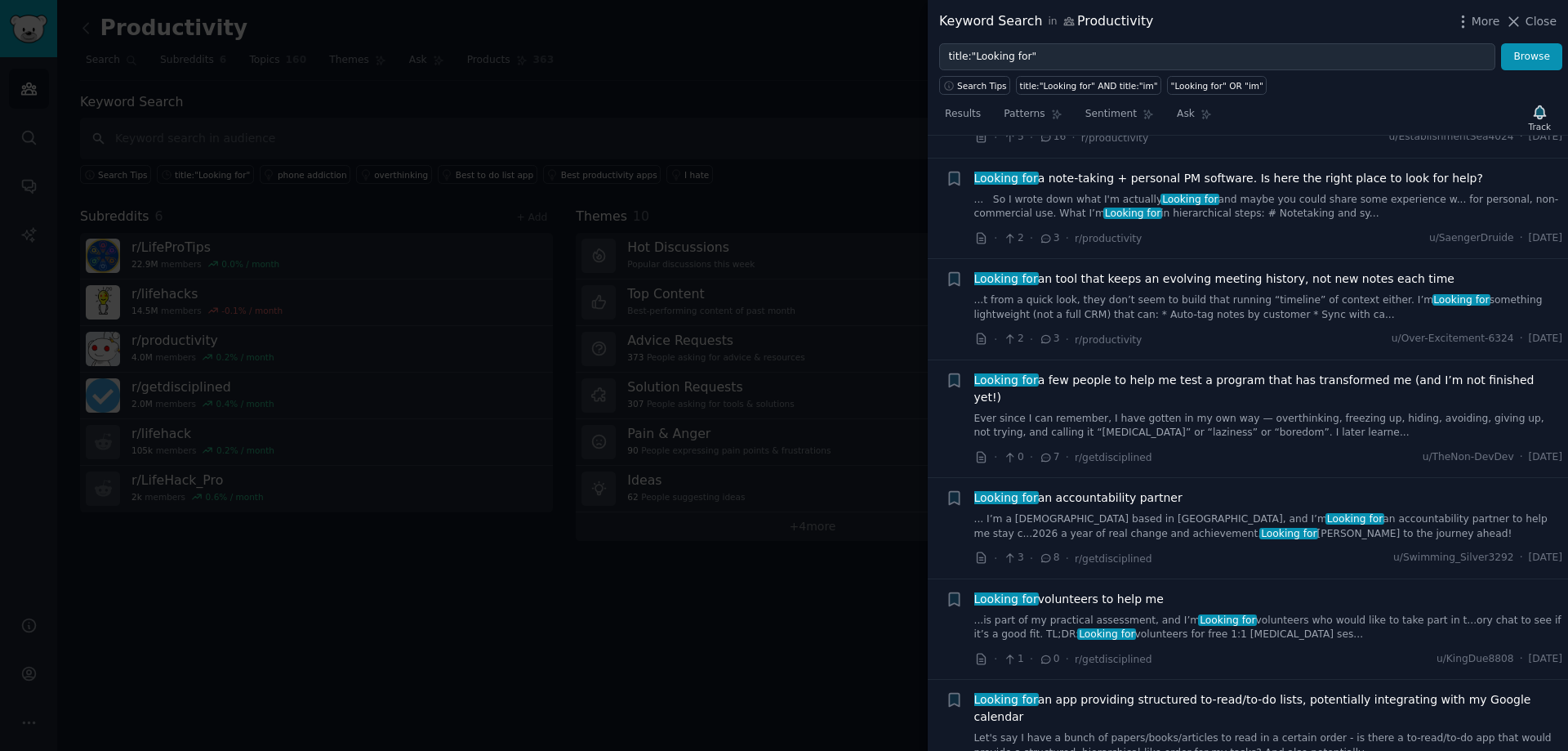
scroll to position [2043, 0]
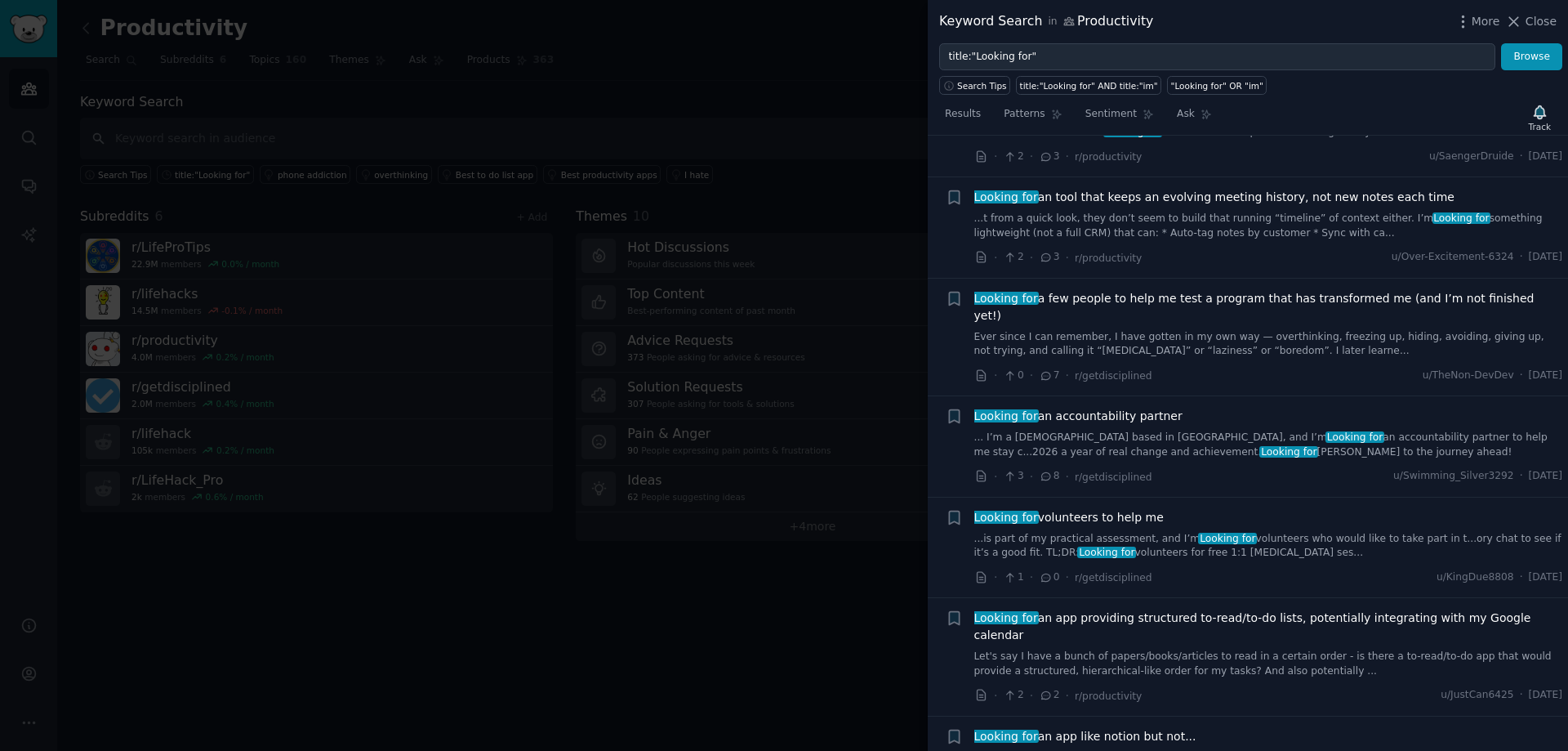
click at [943, 498] on li "+ Looking for volunteers to help me ...is part of my practical assessment, and …" at bounding box center [1248, 548] width 640 height 101
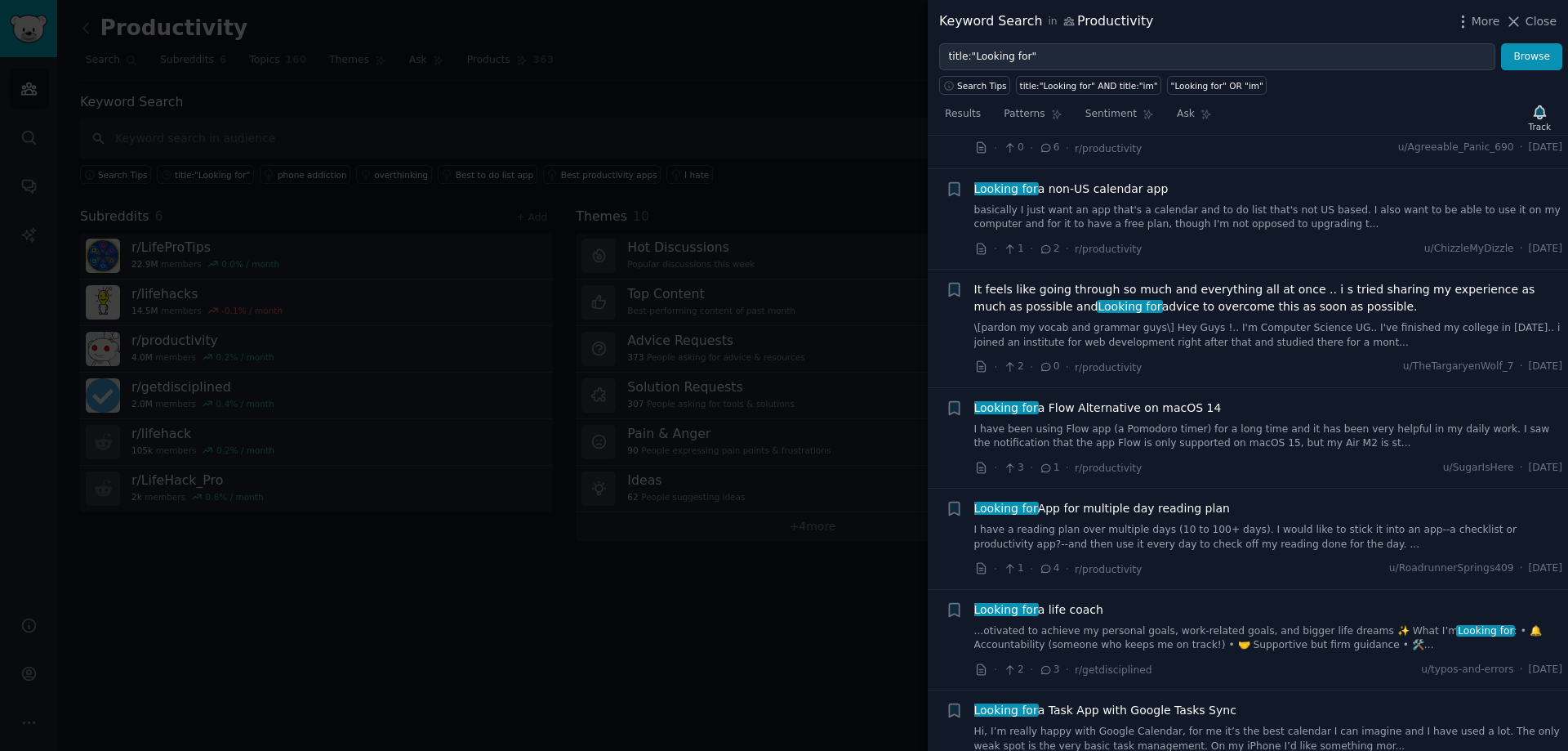
scroll to position [4493, 0]
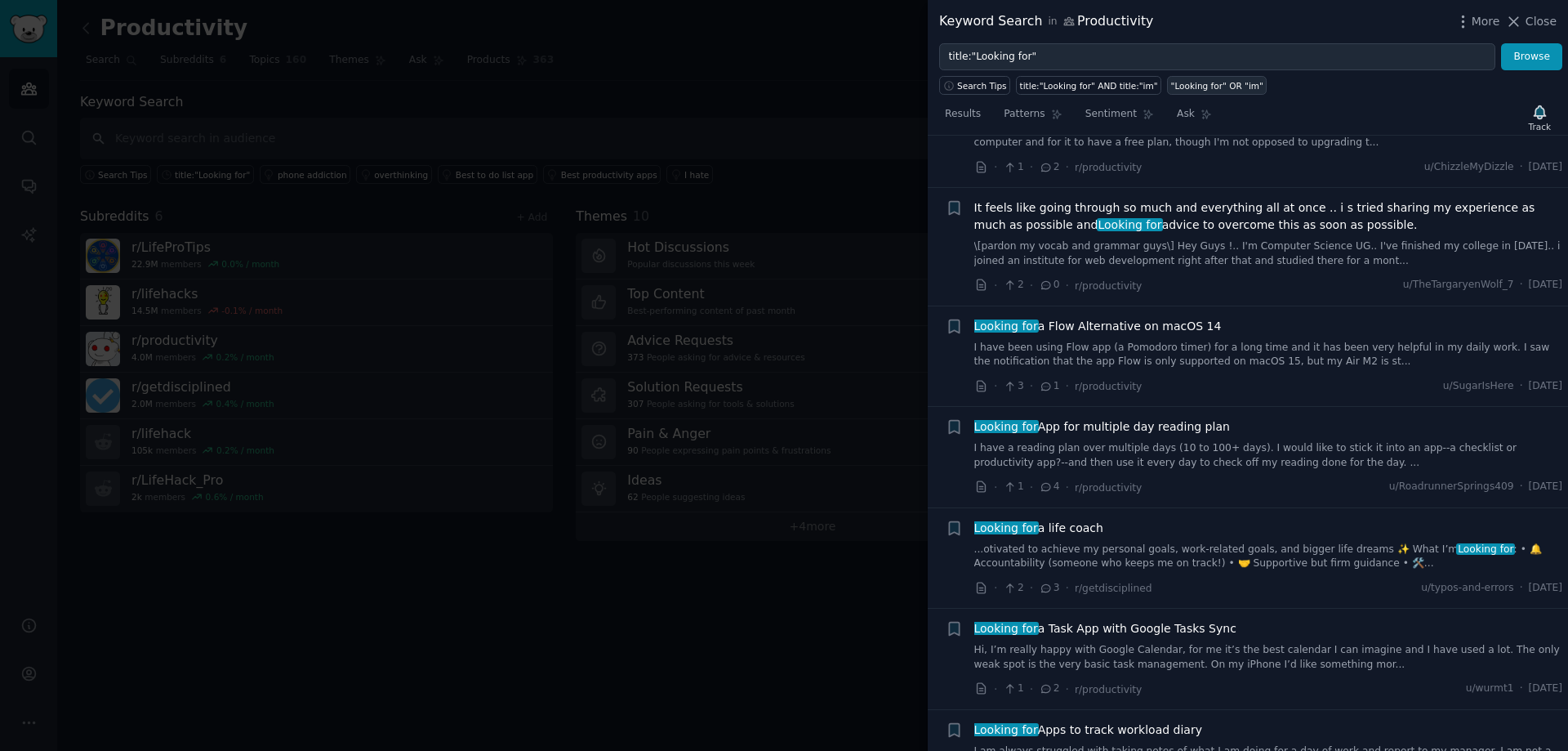
click at [1233, 87] on link ""Looking for" OR "im"" at bounding box center [1217, 85] width 100 height 19
type input ""Looking for" OR "im""
